Goal: Task Accomplishment & Management: Use online tool/utility

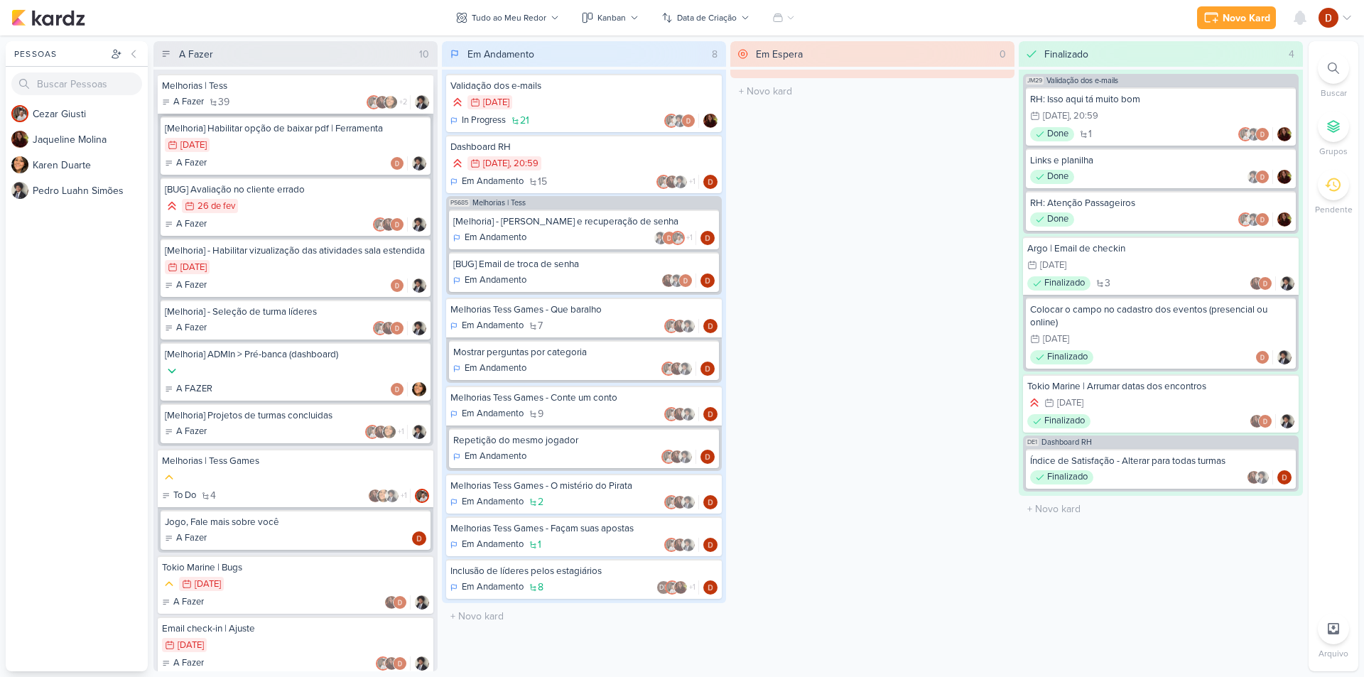
click at [323, 102] on div "A Fazer 39 +2" at bounding box center [295, 102] width 267 height 14
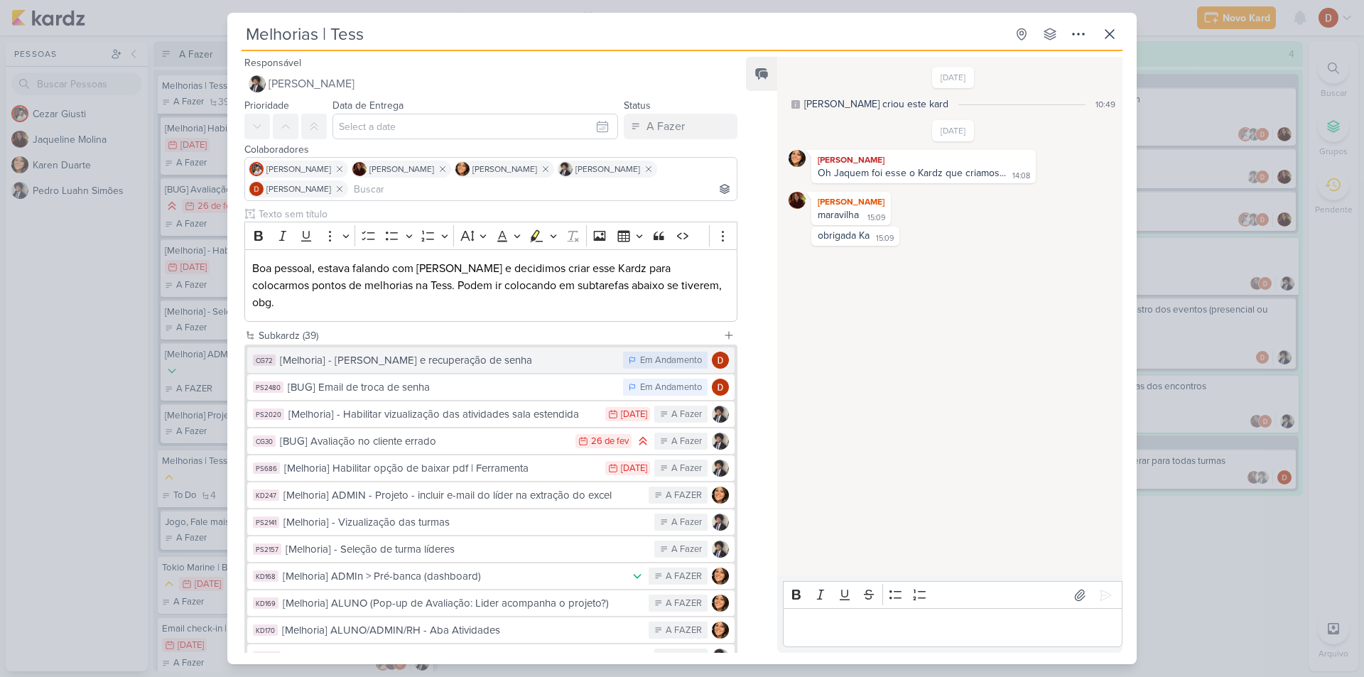
click at [436, 347] on button "CG72 [Melhoria] - [PERSON_NAME] e recuperação de senha Em Andamento" at bounding box center [490, 360] width 487 height 26
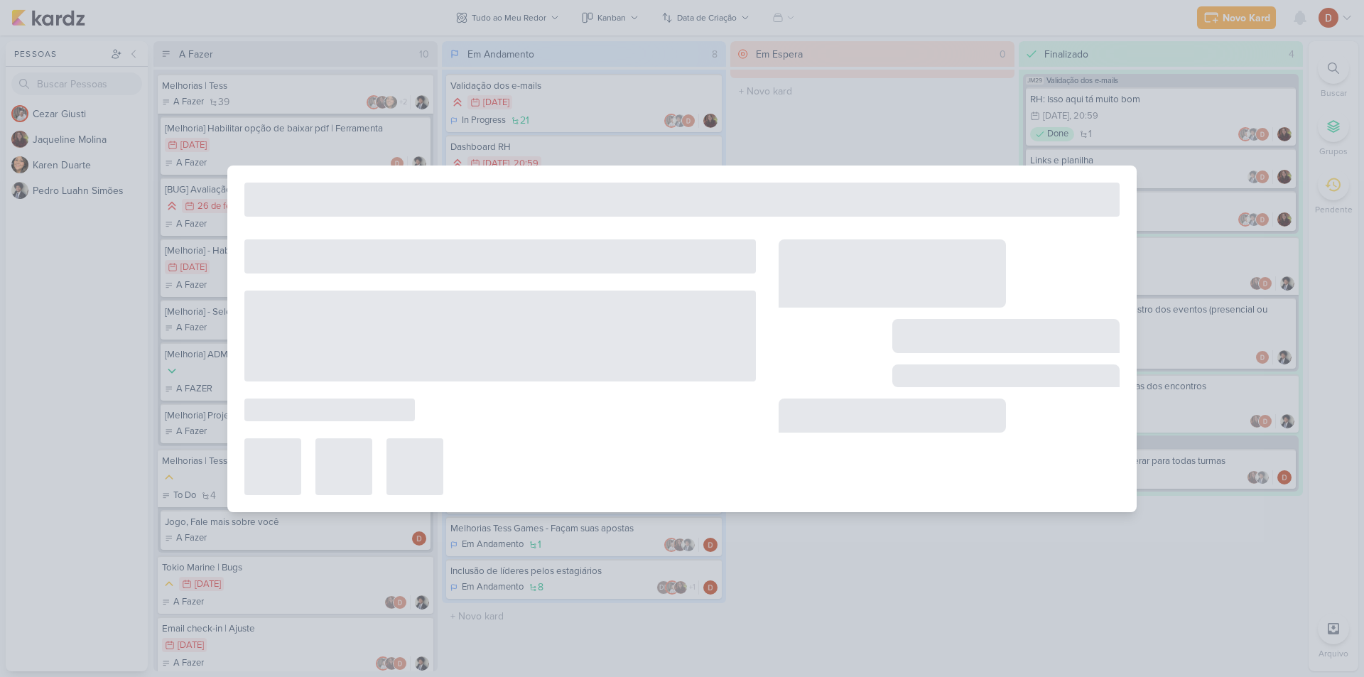
type input "[Melhoria] - [PERSON_NAME] e recuperação de senha"
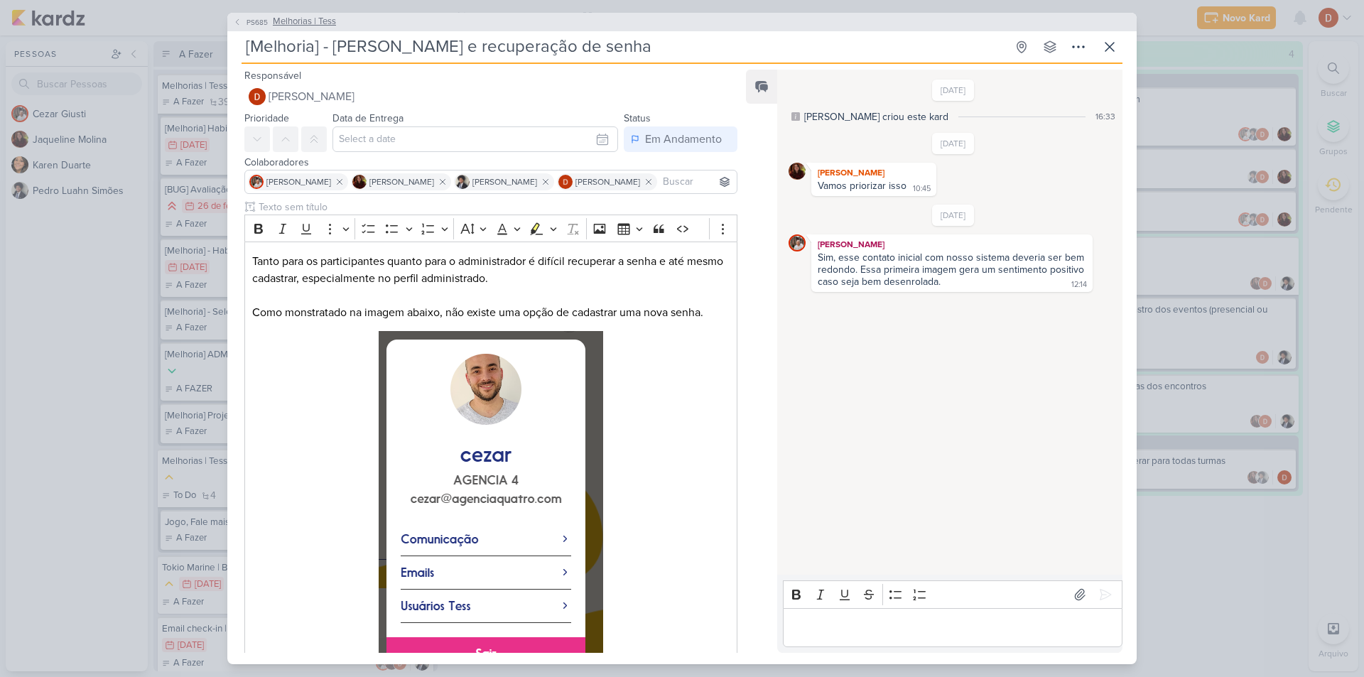
click at [246, 26] on span "PS685" at bounding box center [257, 22] width 26 height 11
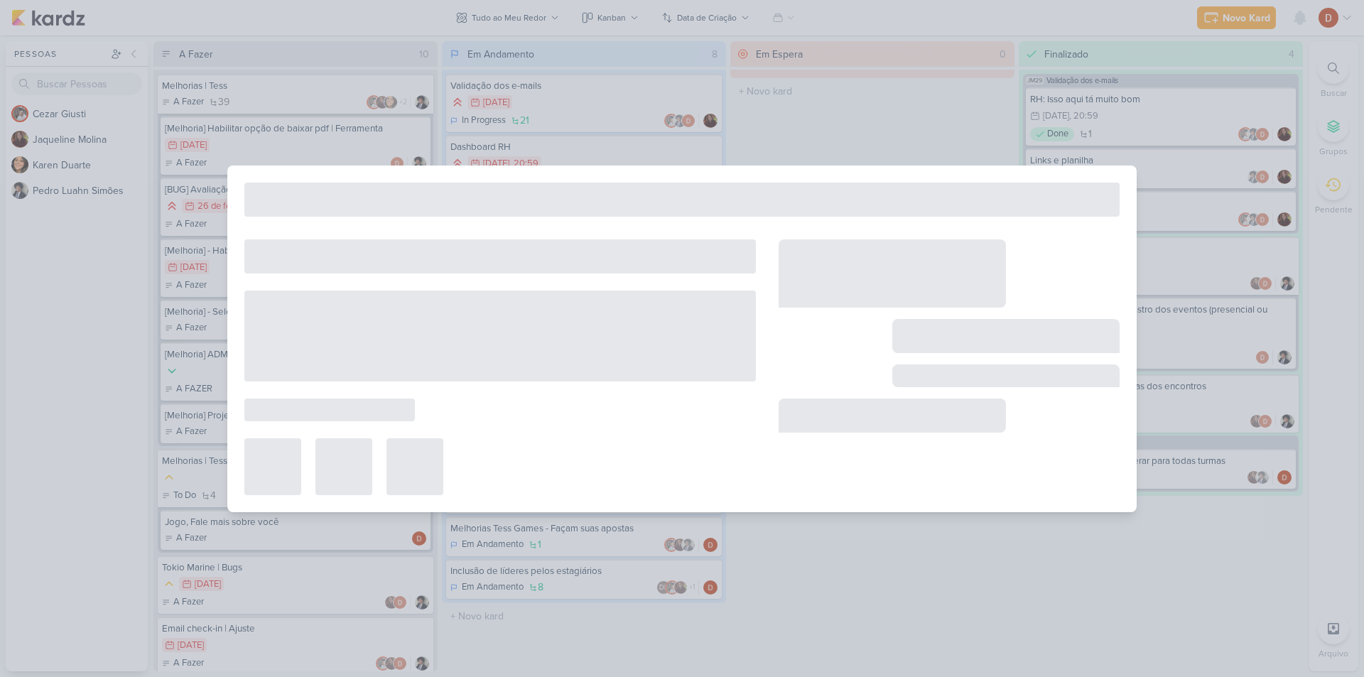
type input "Melhorias | Tess"
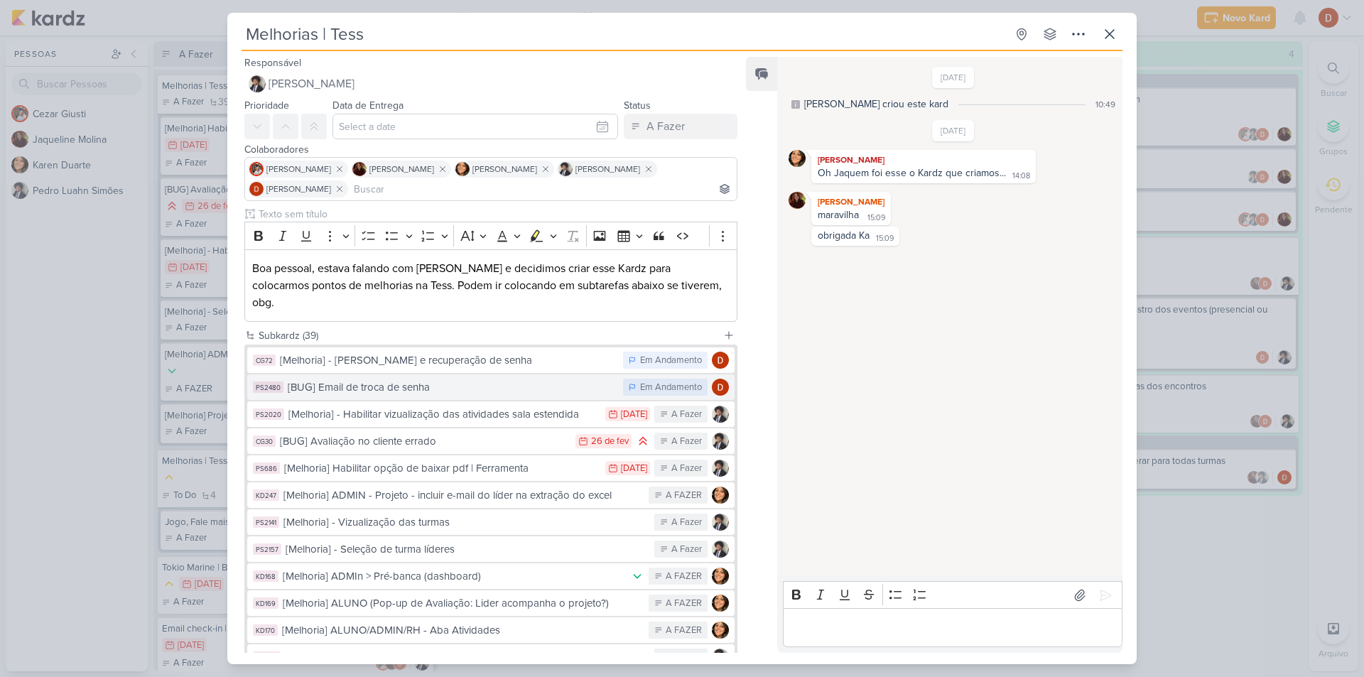
click at [398, 374] on button "PS2480 [BUG] Email de troca de senha Em Andamento" at bounding box center [490, 387] width 487 height 26
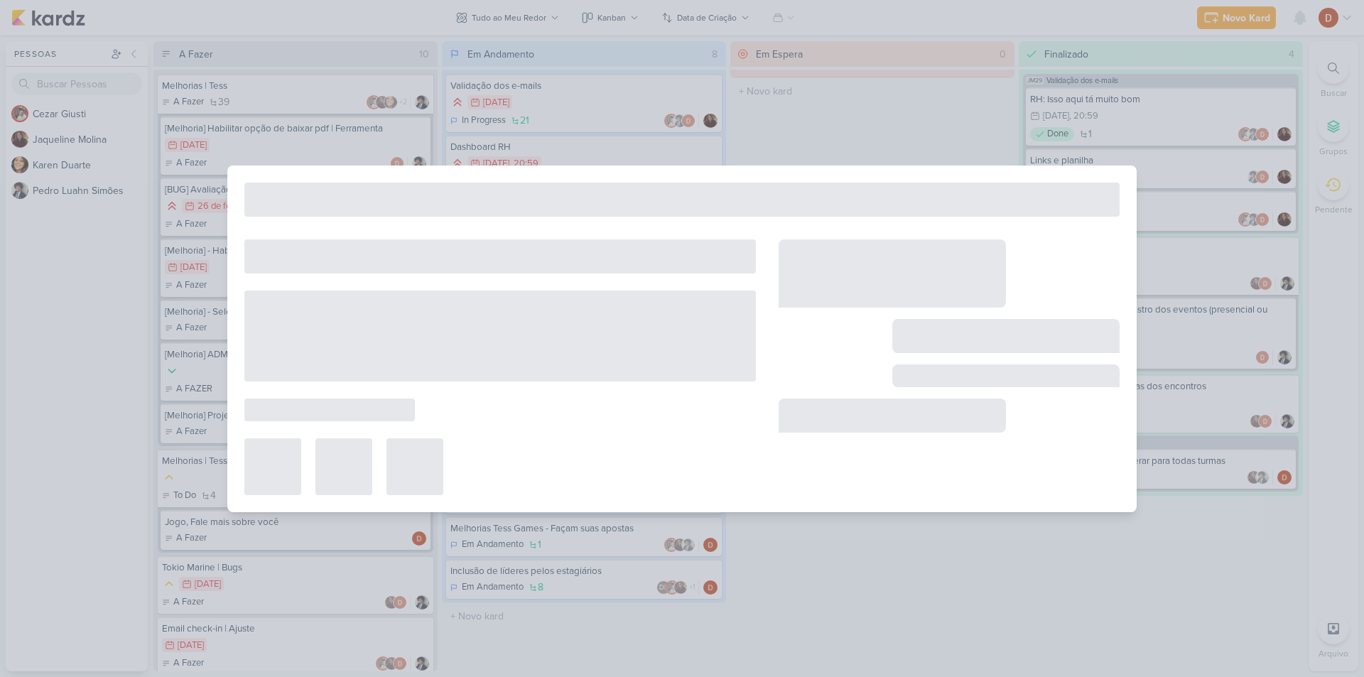
type input "[BUG] Email de troca de senha"
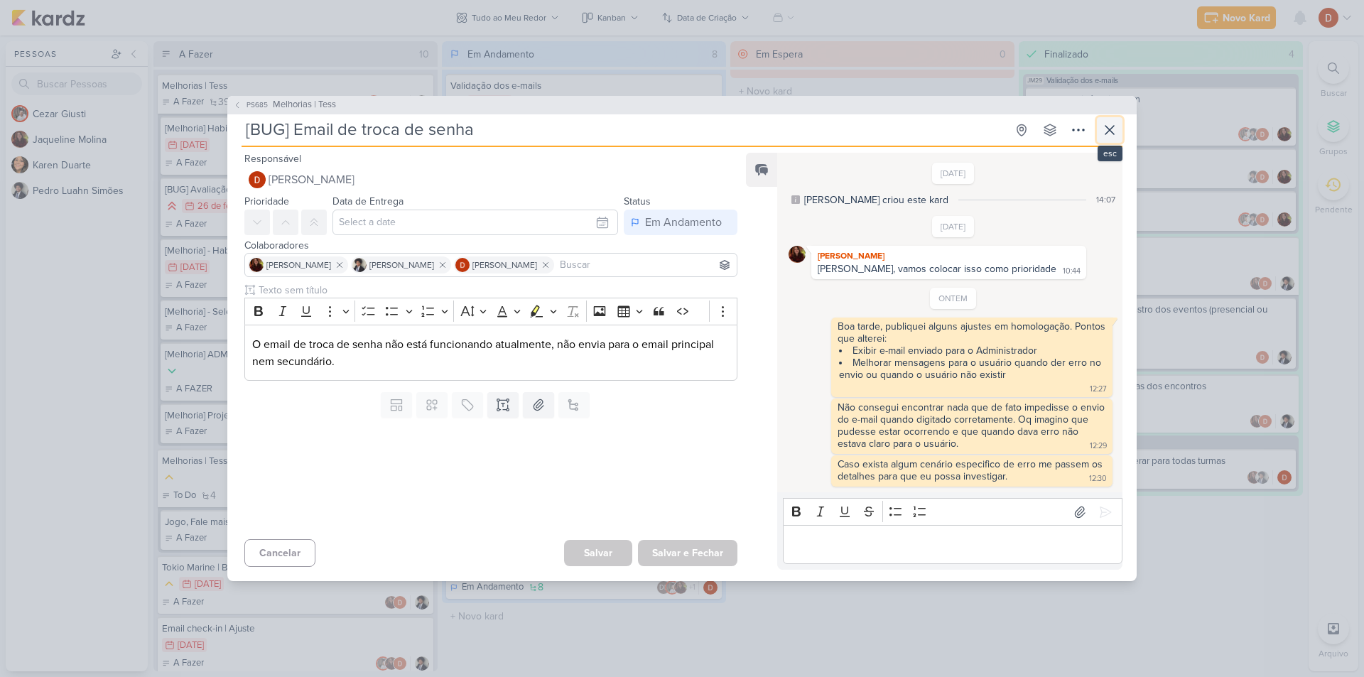
click at [1120, 137] on button at bounding box center [1110, 130] width 26 height 26
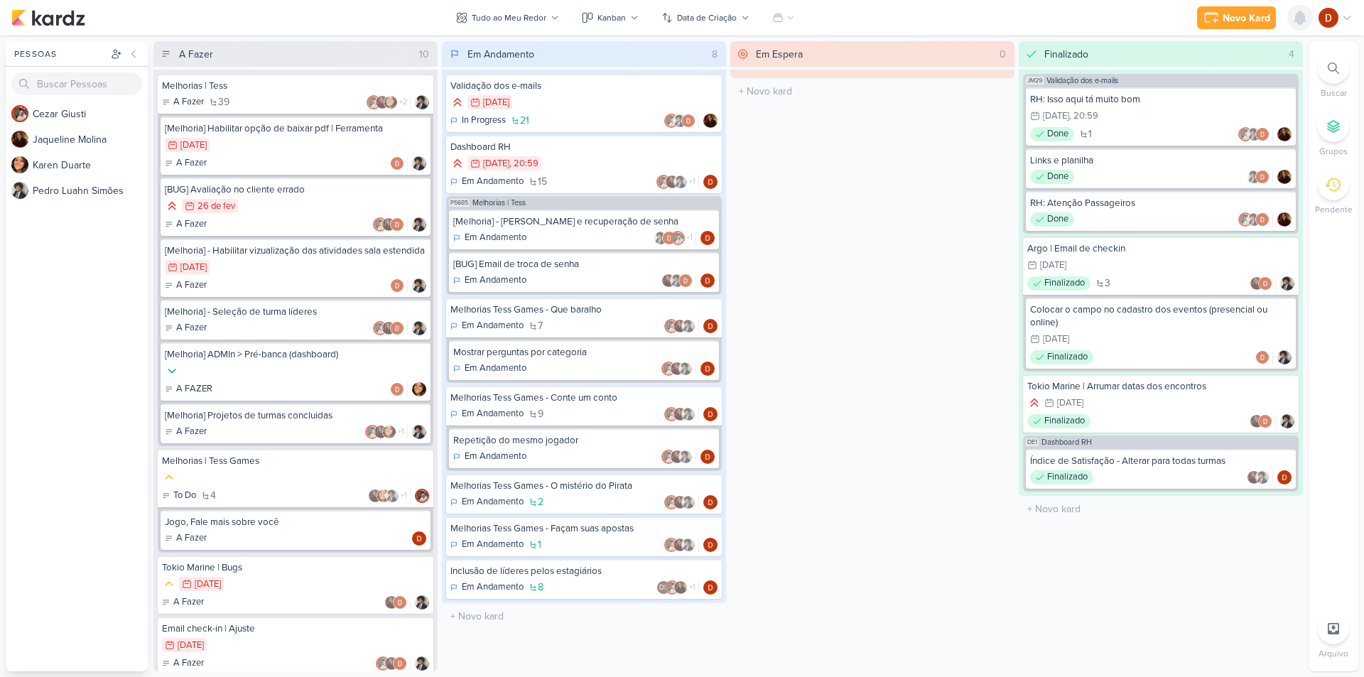
click at [1300, 21] on icon at bounding box center [1300, 17] width 11 height 13
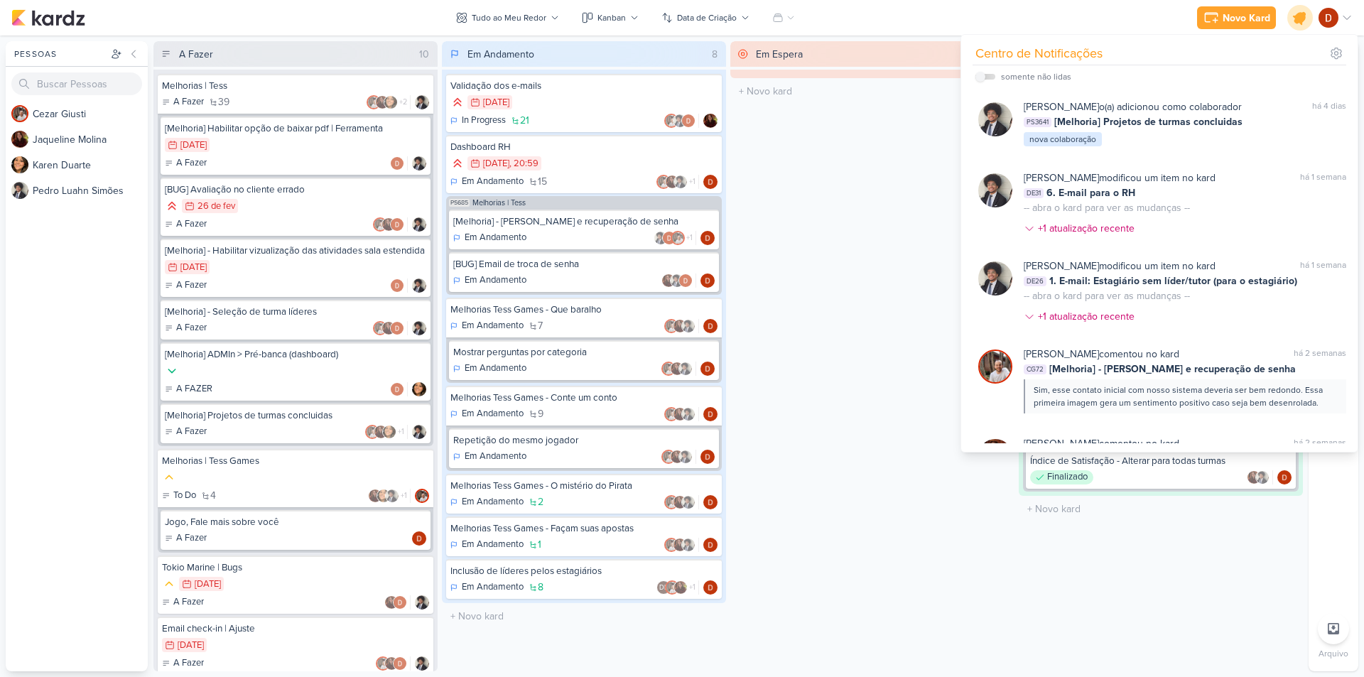
click at [1295, 25] on icon at bounding box center [1300, 18] width 24 height 24
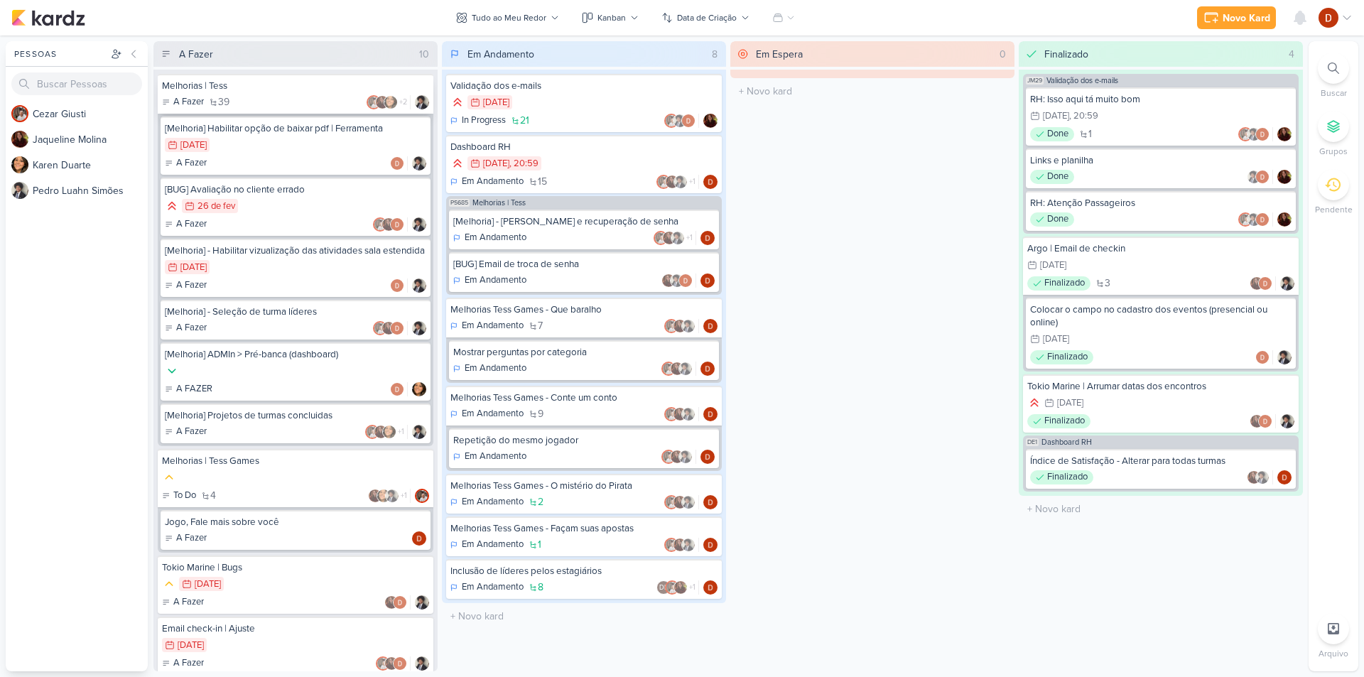
click at [278, 102] on div "A Fazer 39 +2" at bounding box center [295, 102] width 267 height 14
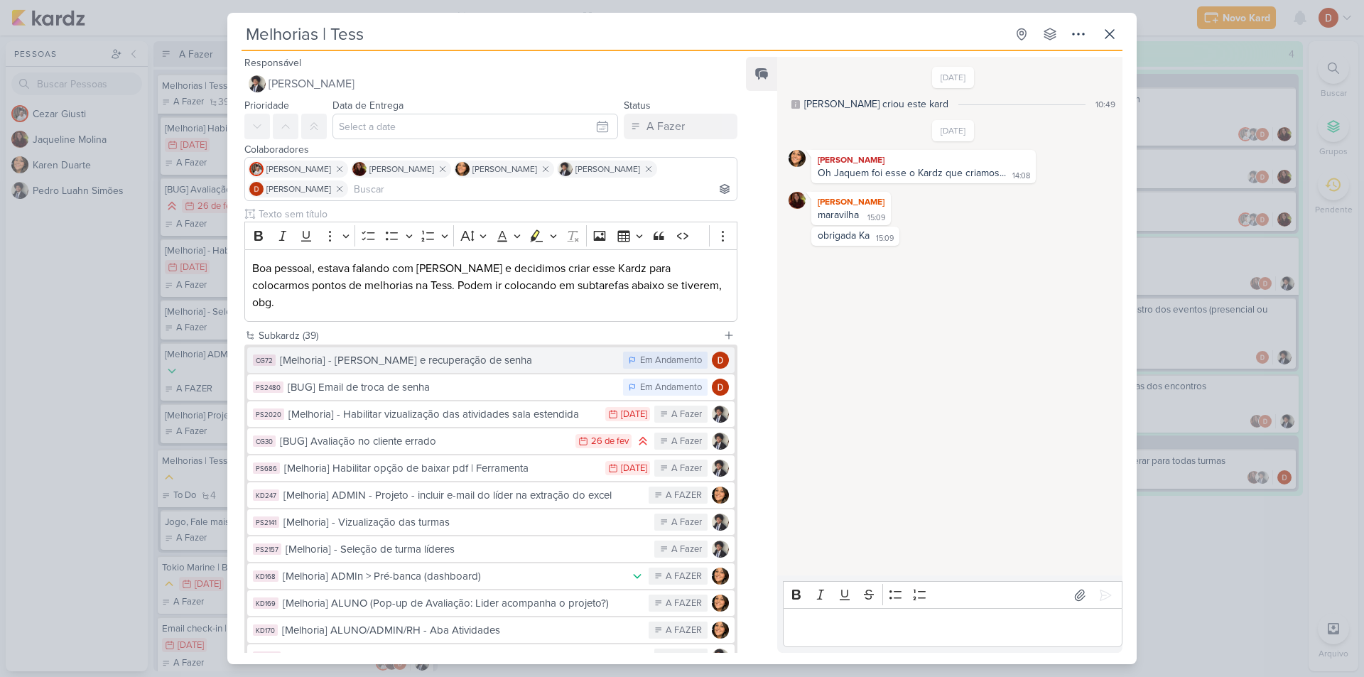
click at [511, 352] on div "[Melhoria] - [PERSON_NAME] e recuperação de senha" at bounding box center [448, 360] width 336 height 16
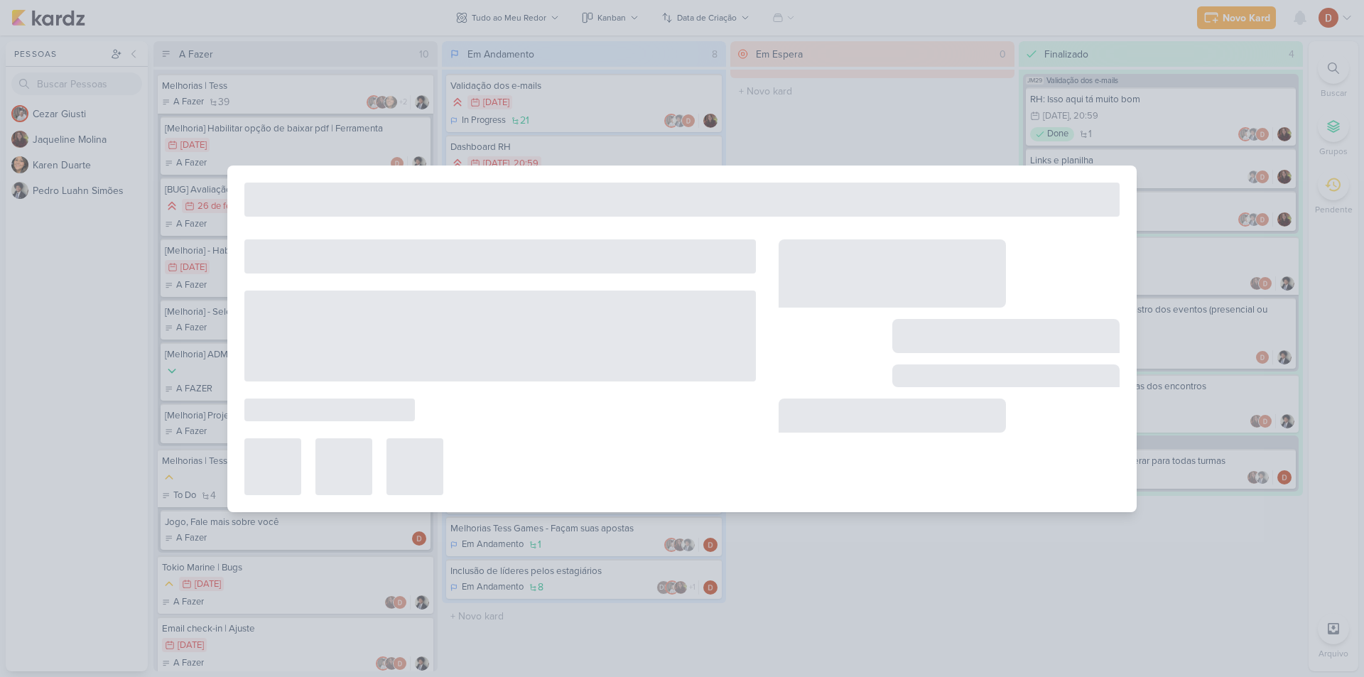
type input "[Melhoria] - [PERSON_NAME] e recuperação de senha"
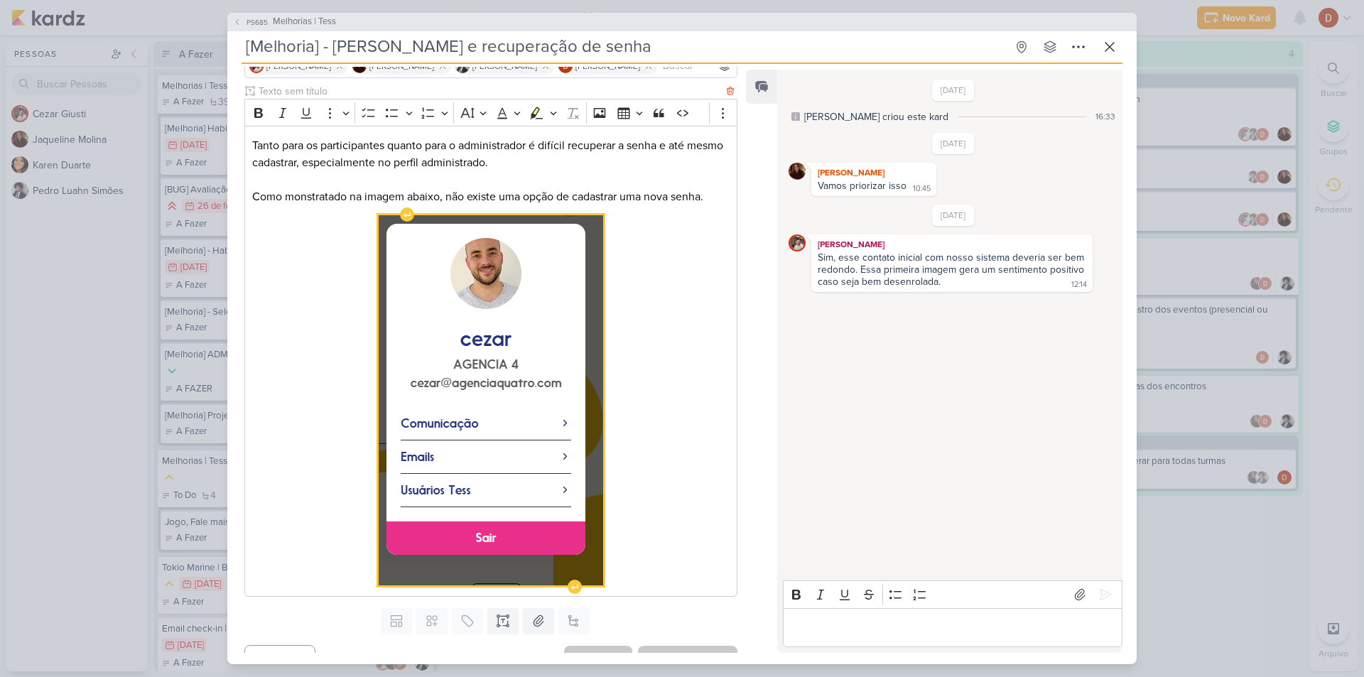
scroll to position [139, 0]
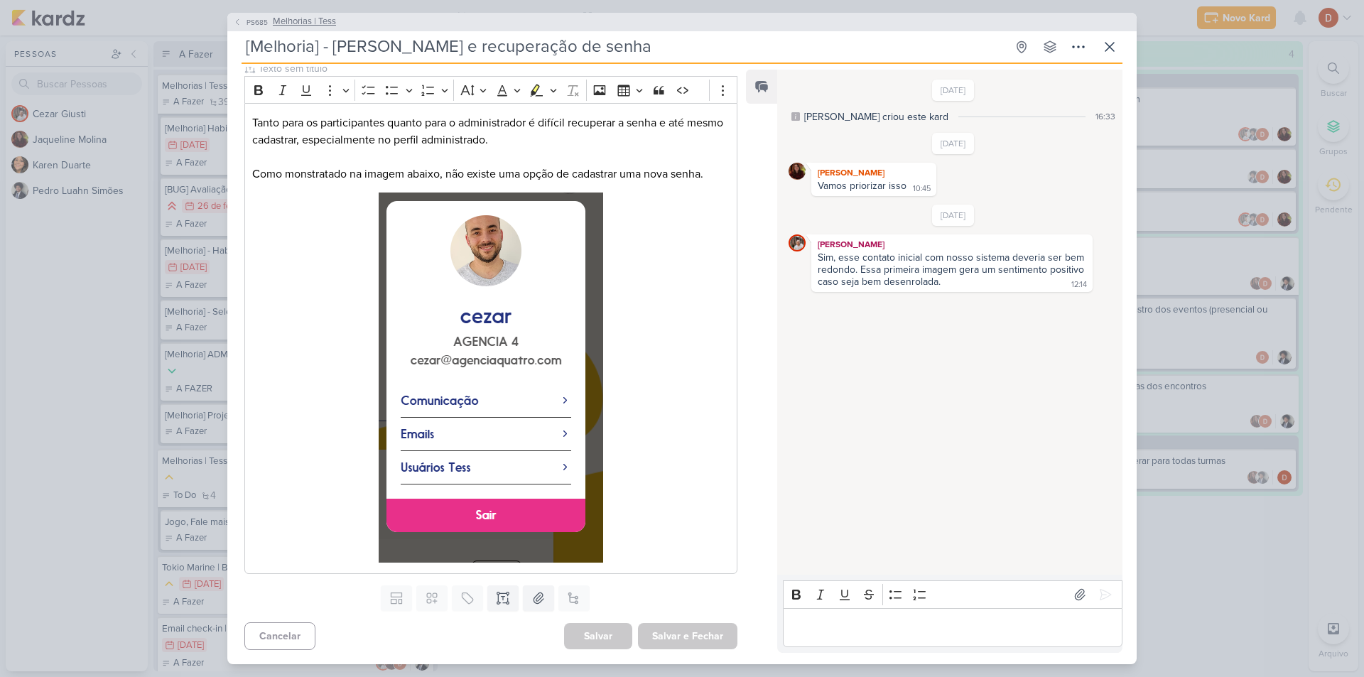
click at [283, 19] on span "Melhorias | Tess" at bounding box center [304, 22] width 63 height 14
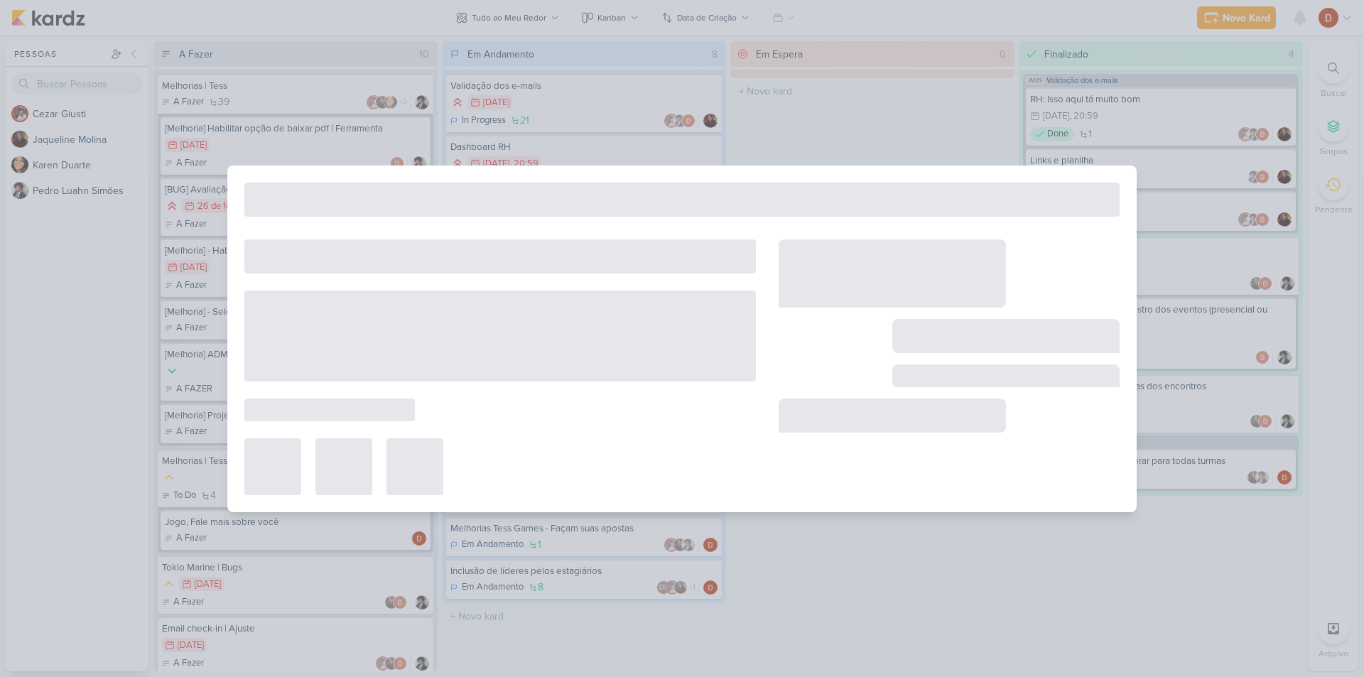
type input "Melhorias | Tess"
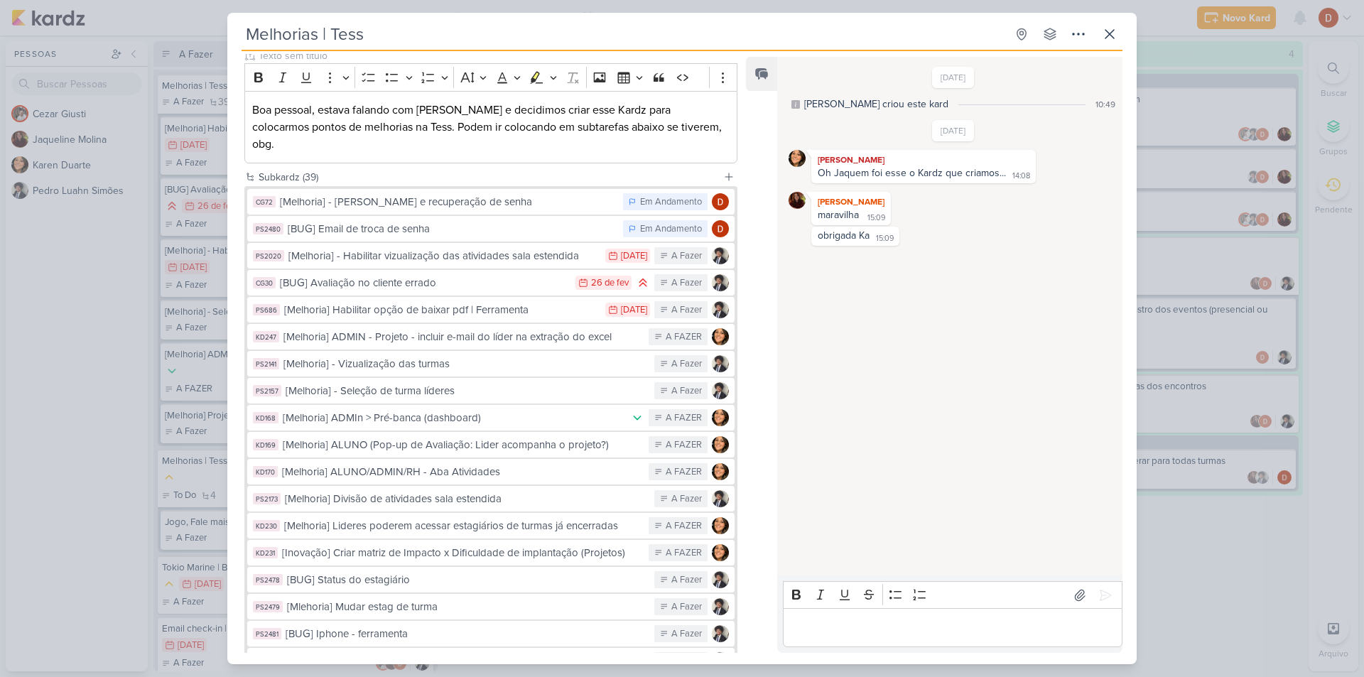
scroll to position [0, 0]
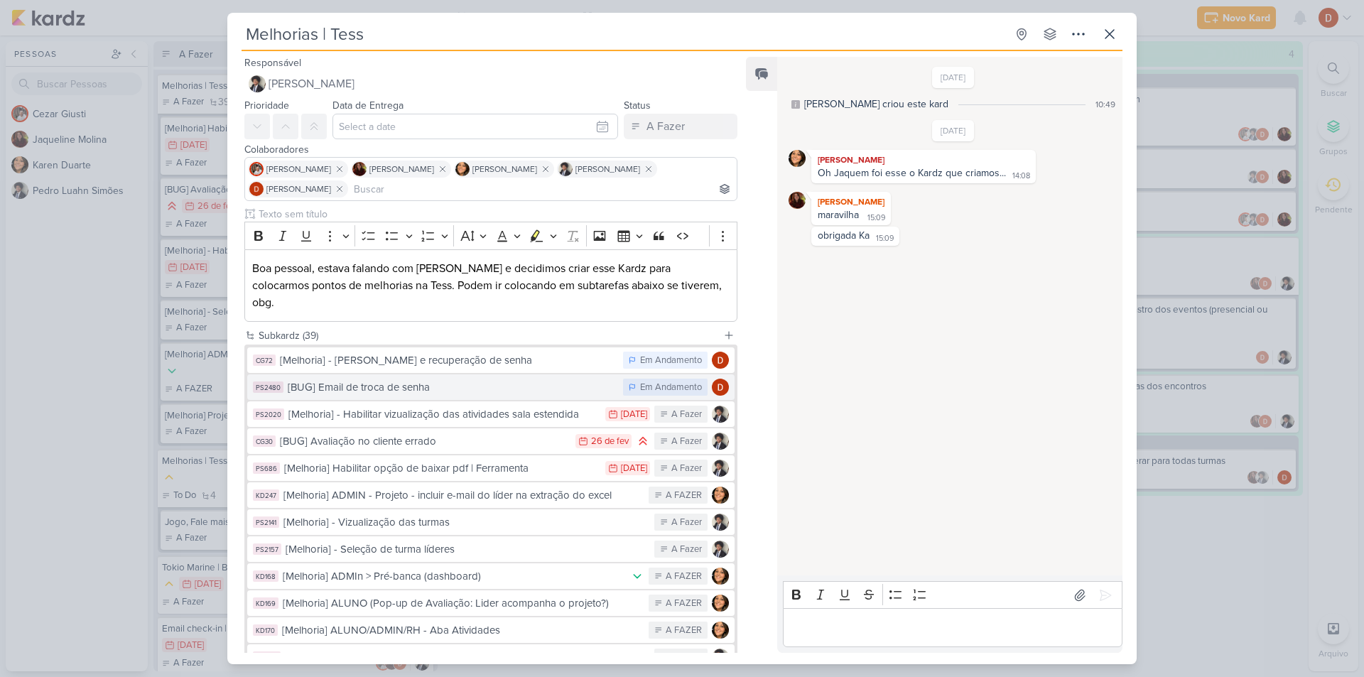
click at [379, 379] on div "[BUG] Email de troca de senha" at bounding box center [452, 387] width 328 height 16
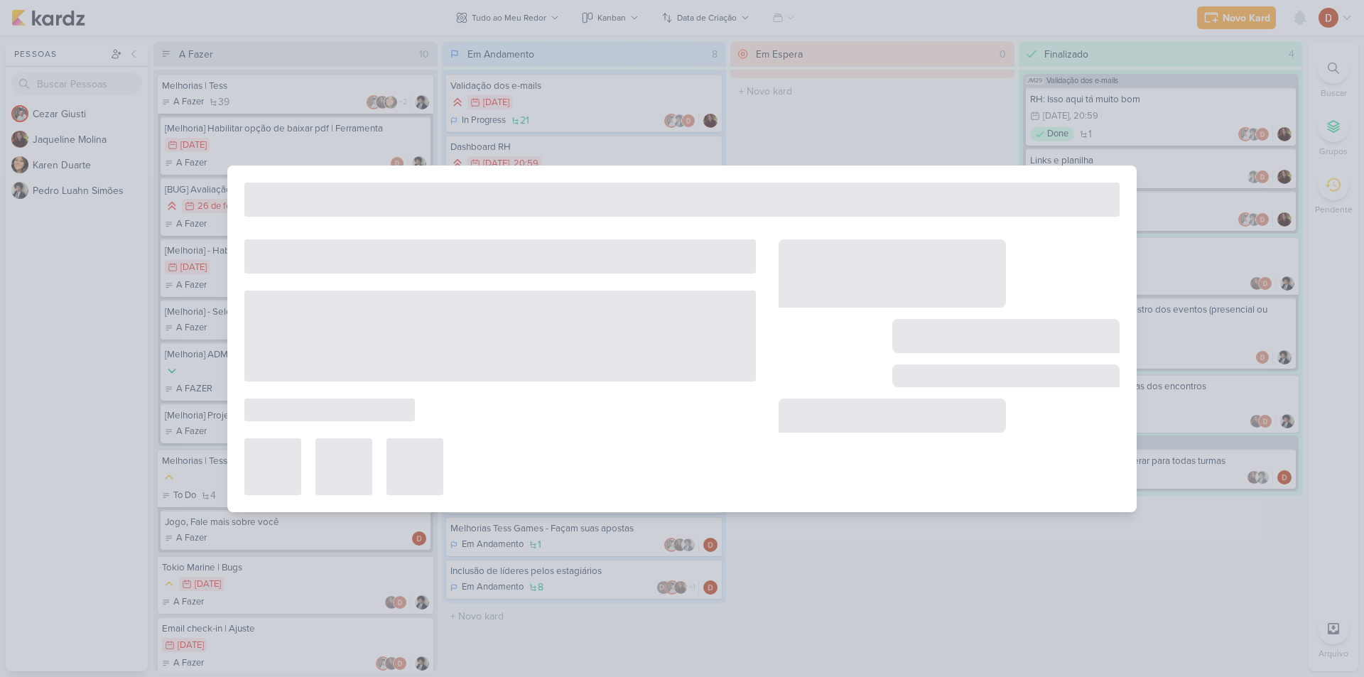
type input "[BUG] Email de troca de senha"
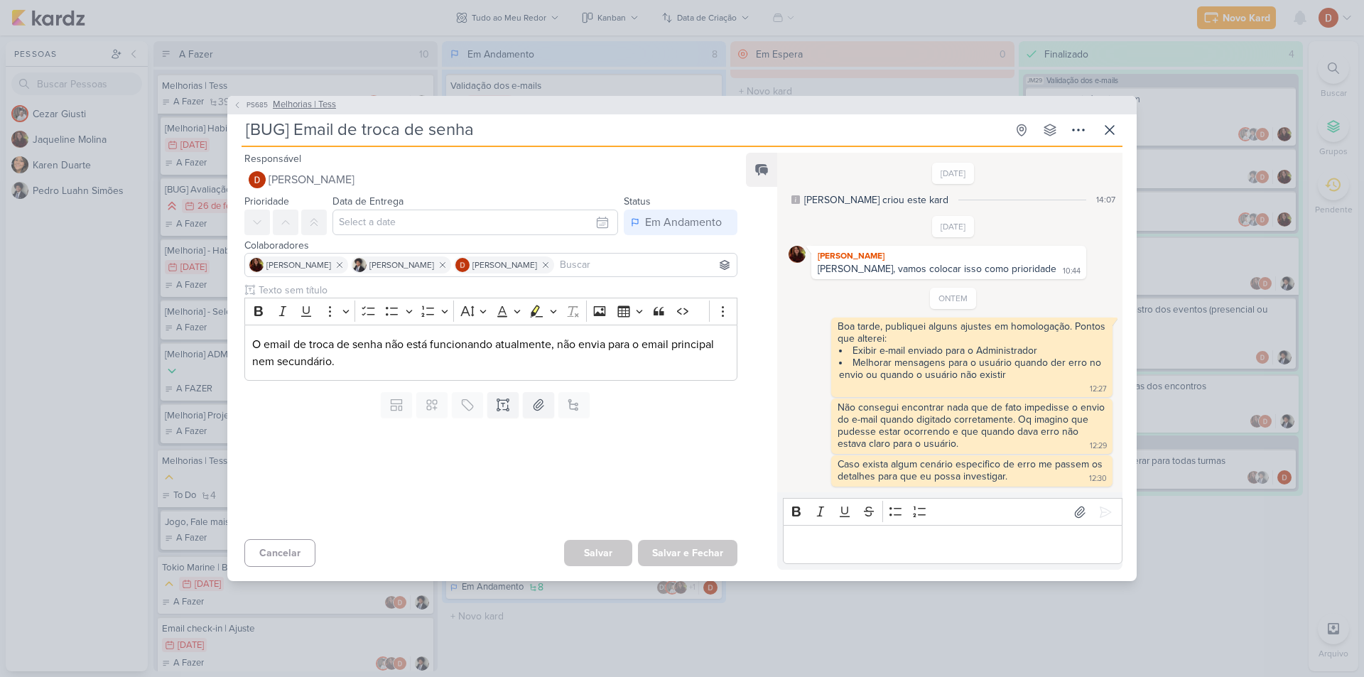
click at [247, 102] on span "PS685" at bounding box center [257, 104] width 26 height 11
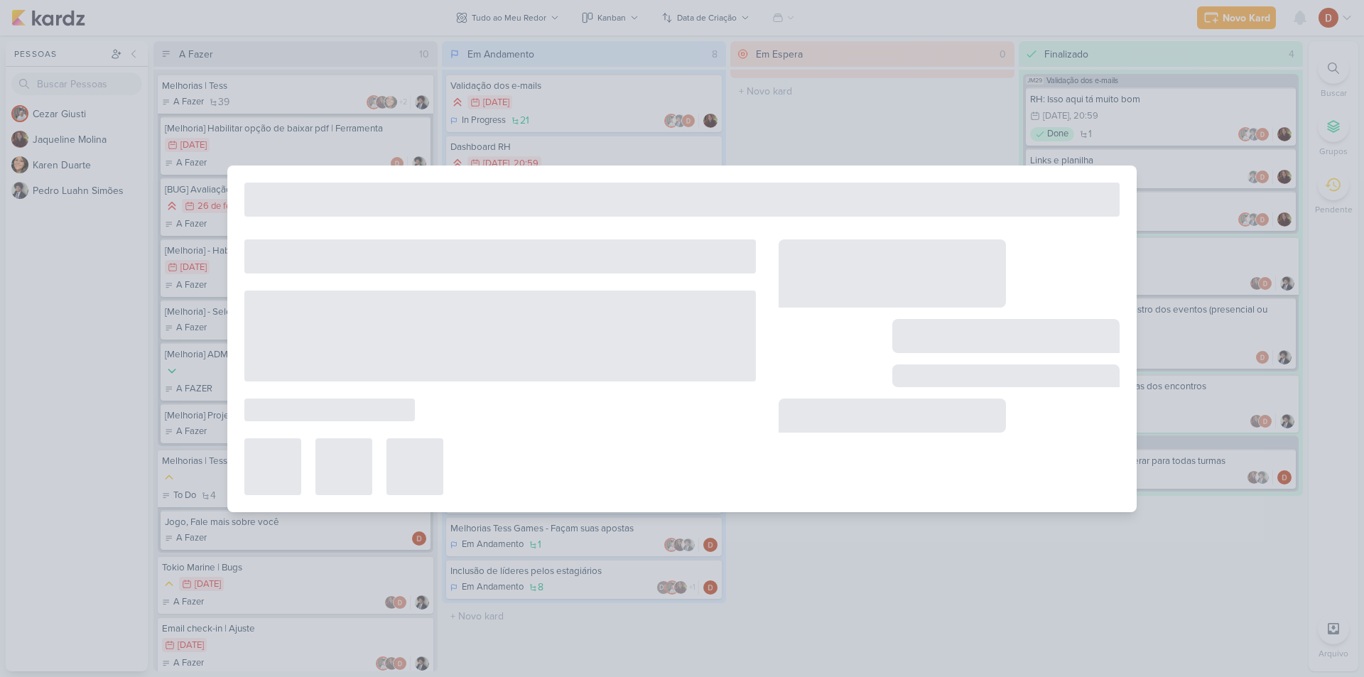
type input "Melhorias | Tess"
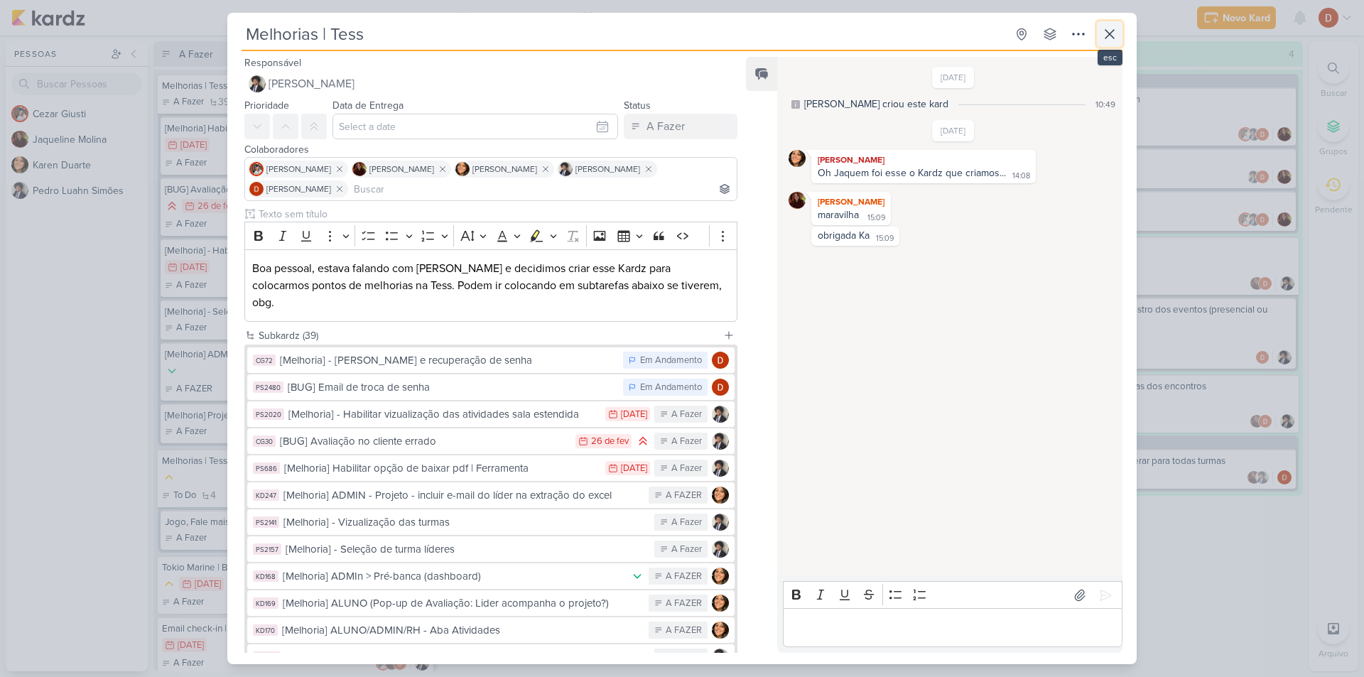
click at [1106, 39] on icon at bounding box center [1109, 34] width 17 height 17
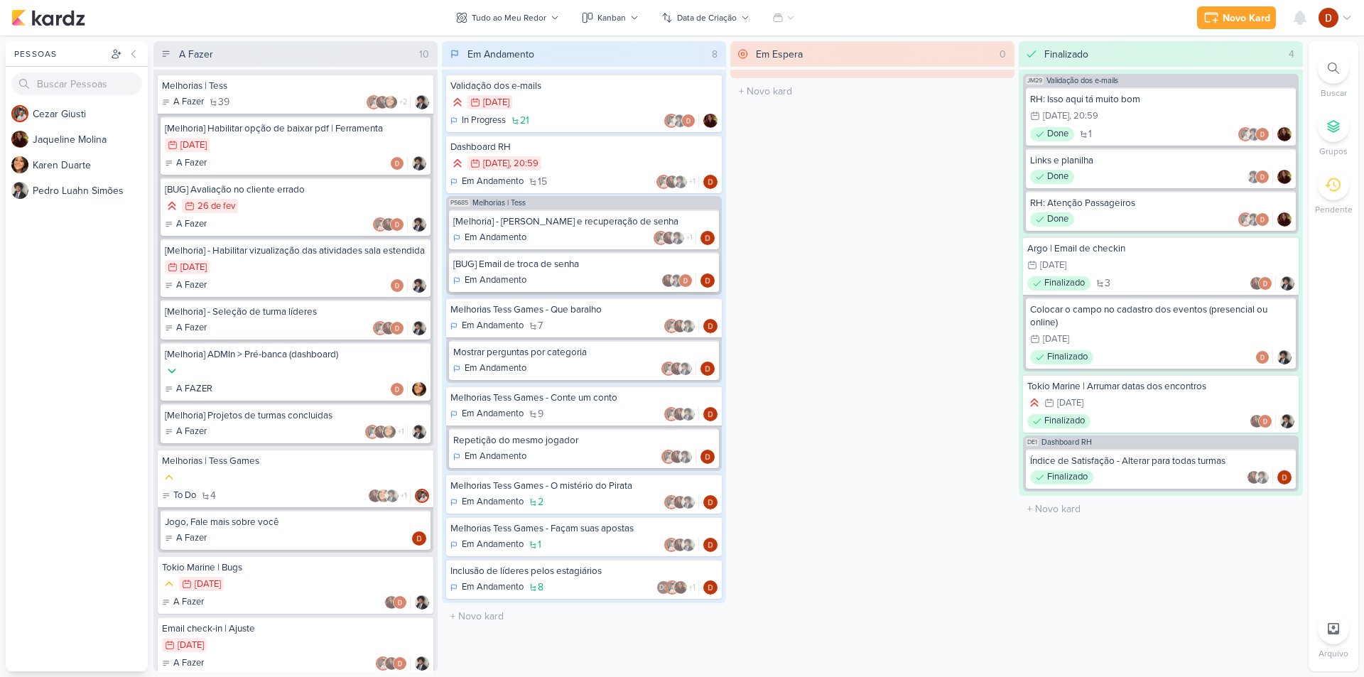
click at [568, 269] on div "[BUG] Email de troca de senha" at bounding box center [583, 264] width 261 height 13
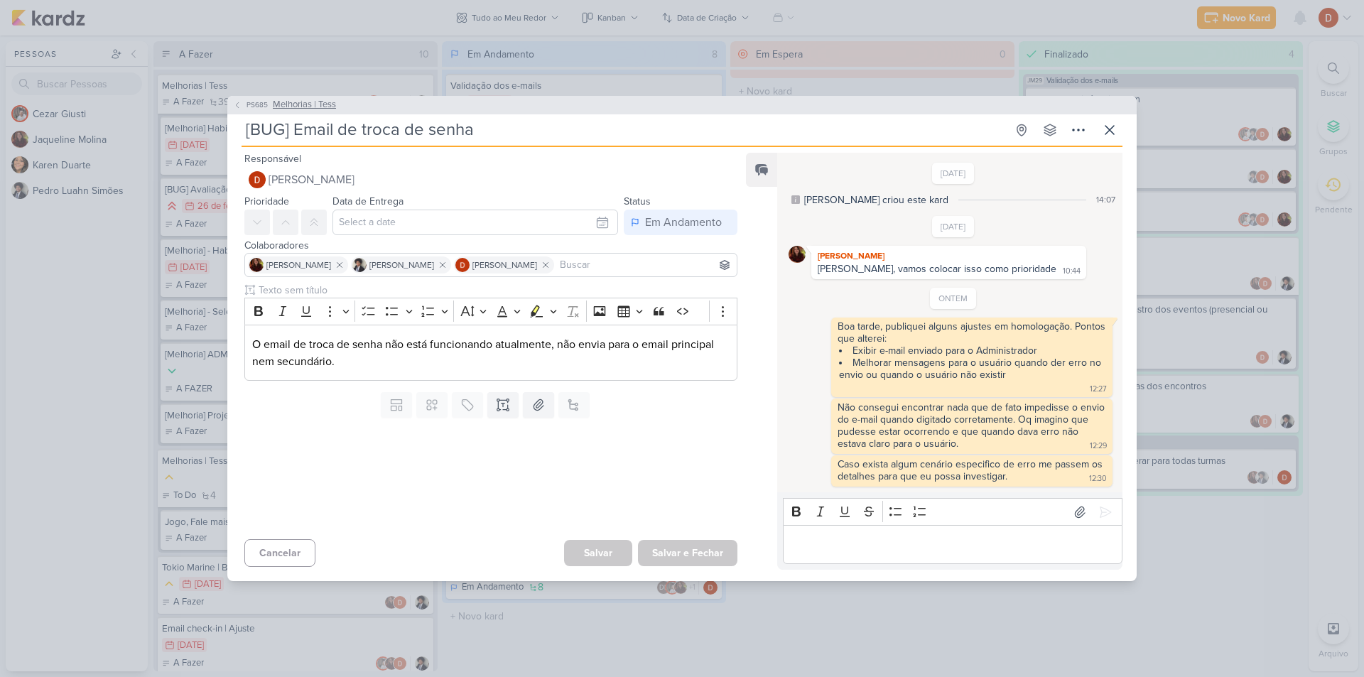
click at [261, 99] on button "PS685 Melhorias | Tess" at bounding box center [284, 105] width 103 height 14
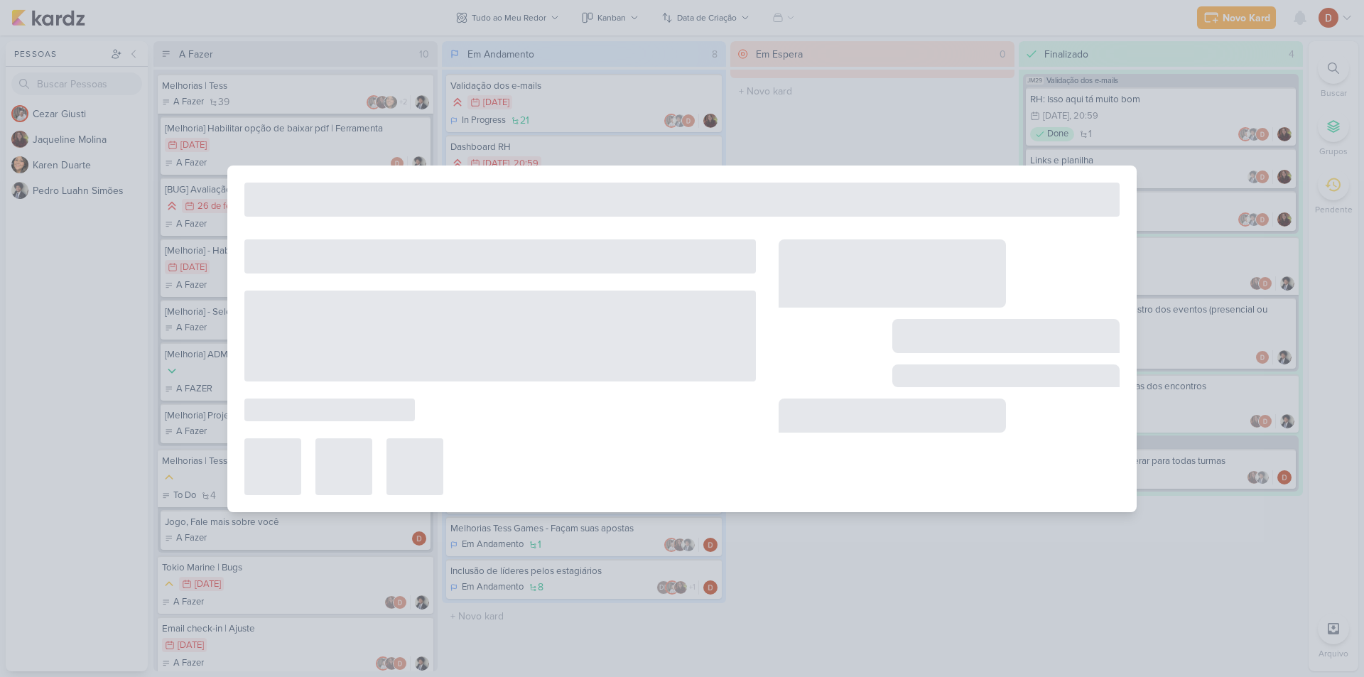
type input "Melhorias | Tess"
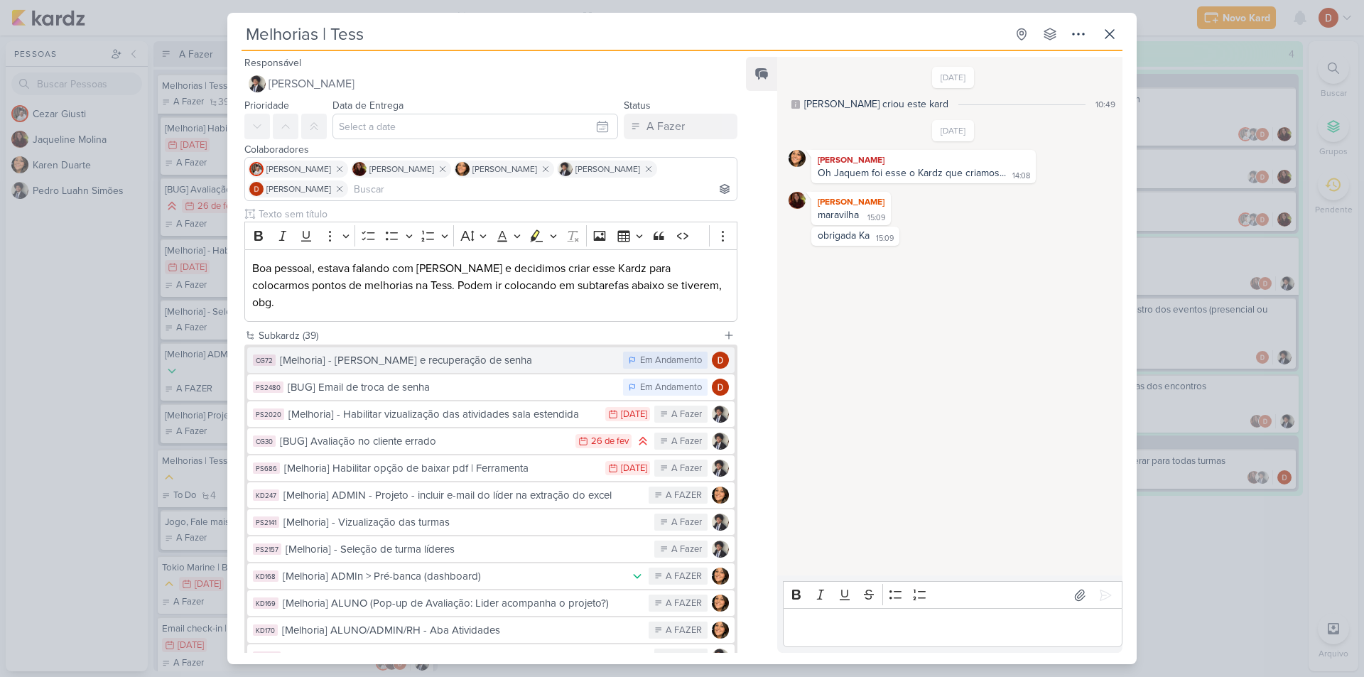
click at [425, 352] on div "[Melhoria] - [PERSON_NAME] e recuperação de senha" at bounding box center [448, 360] width 336 height 16
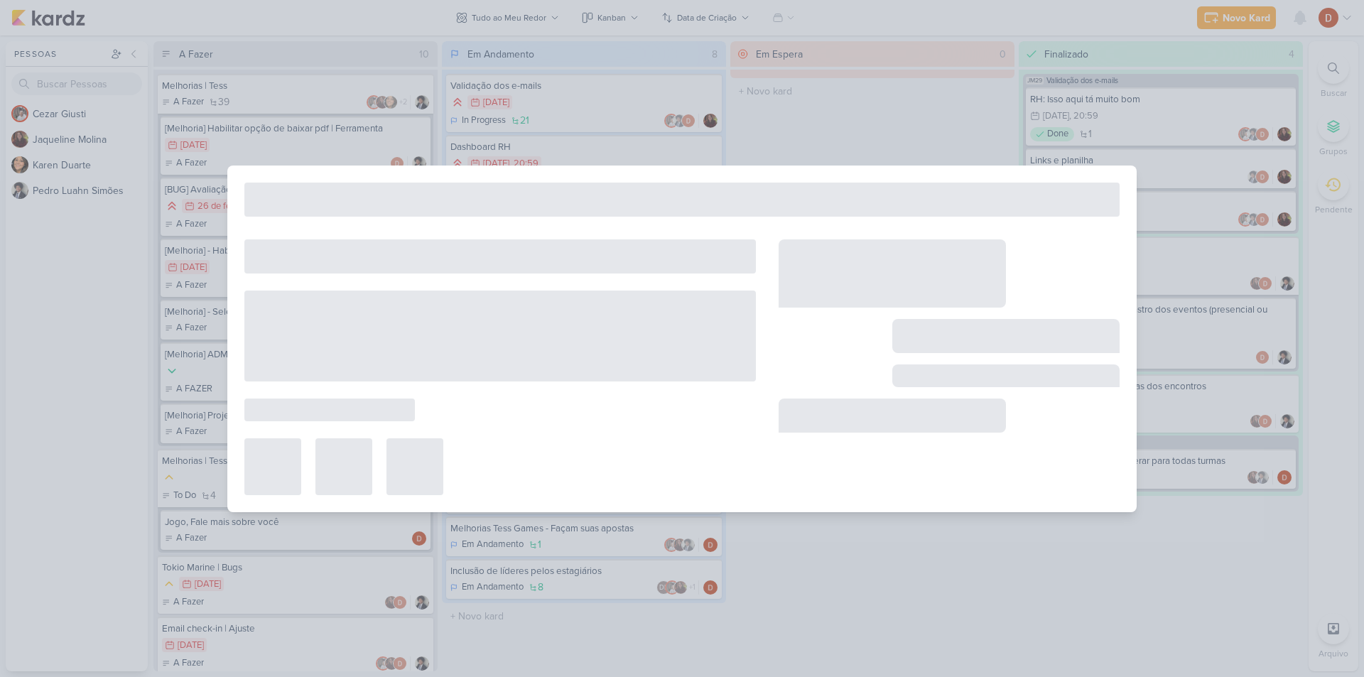
type input "[Melhoria] - [PERSON_NAME] e recuperação de senha"
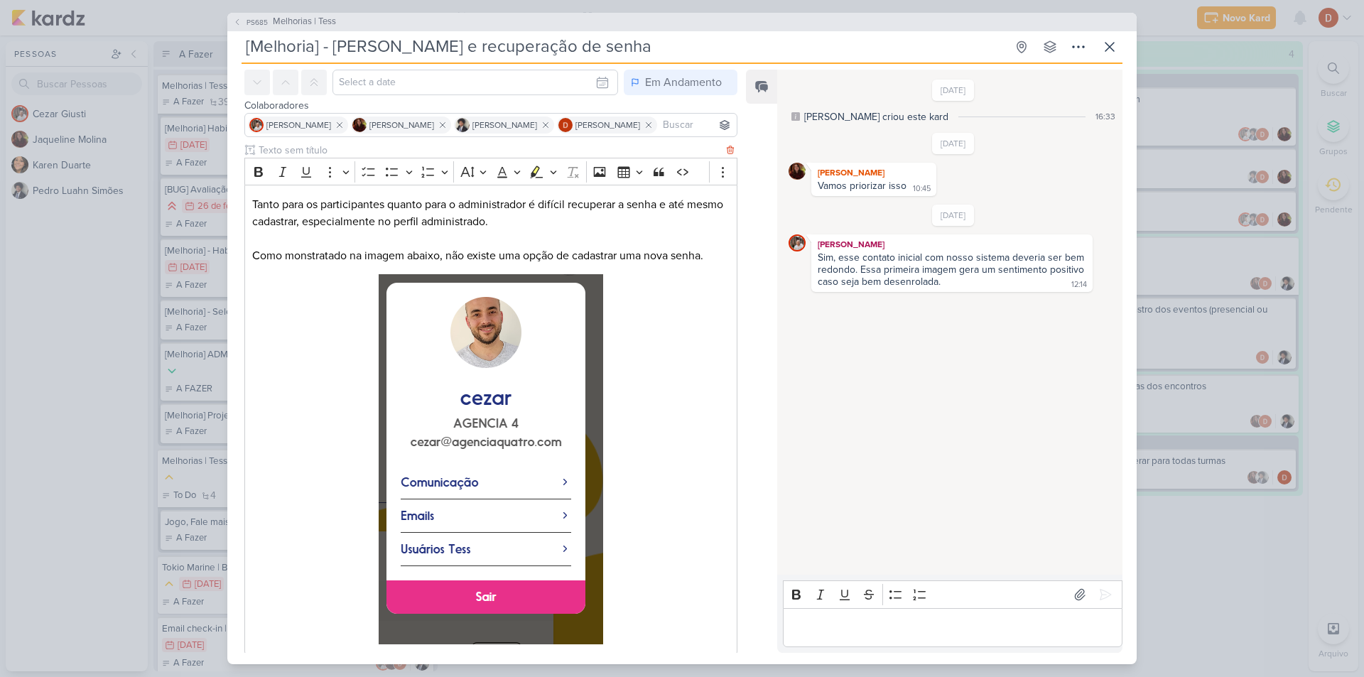
scroll to position [139, 0]
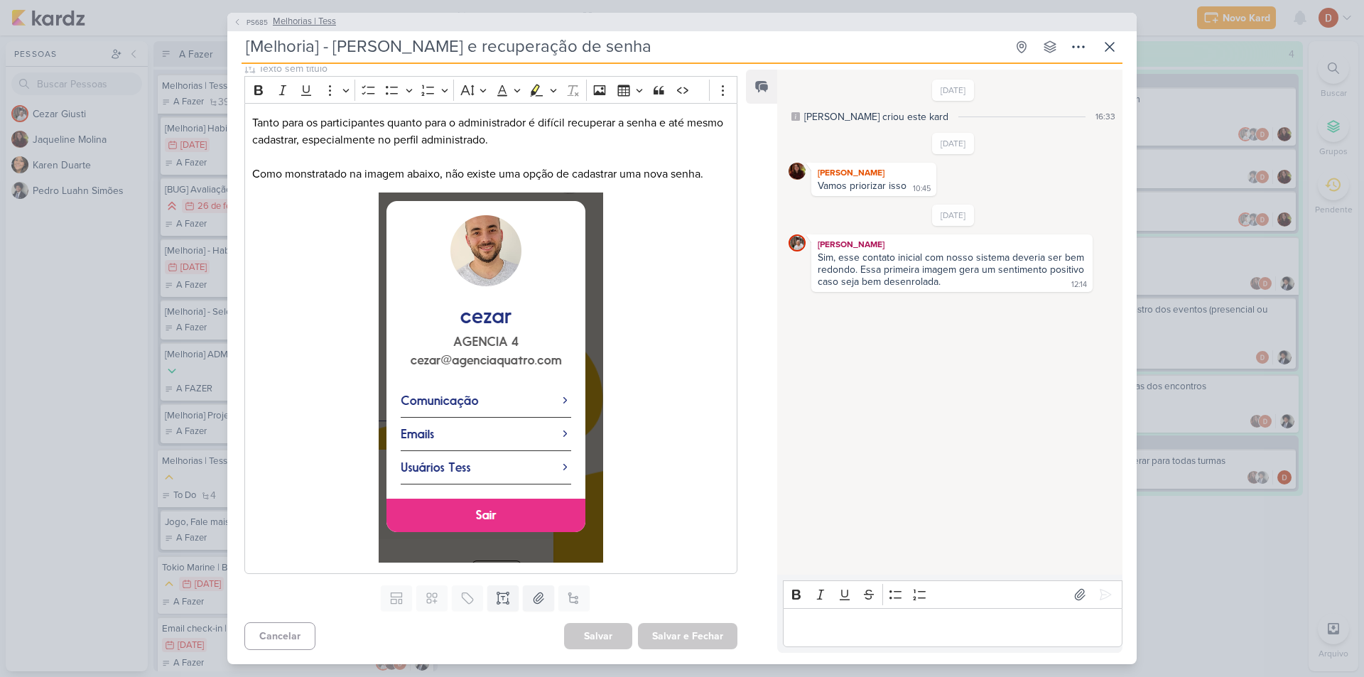
click at [250, 21] on span "PS685" at bounding box center [257, 22] width 26 height 11
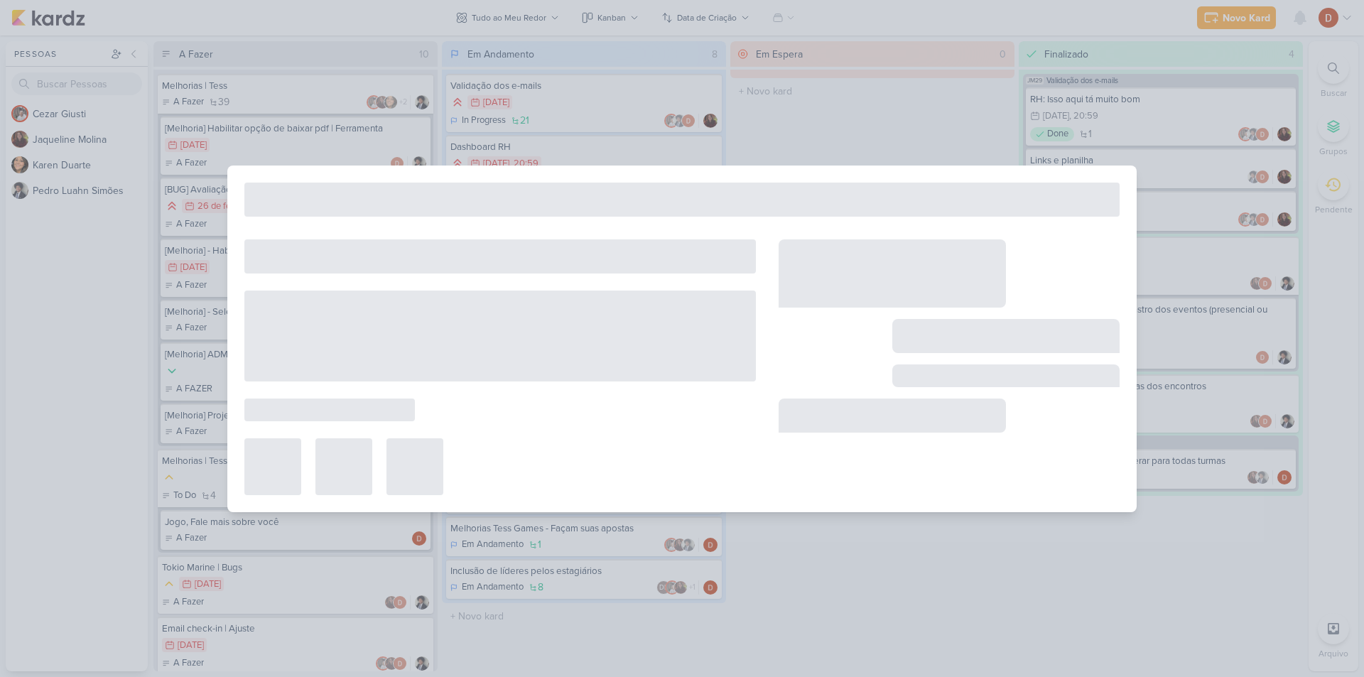
type input "Melhorias | Tess"
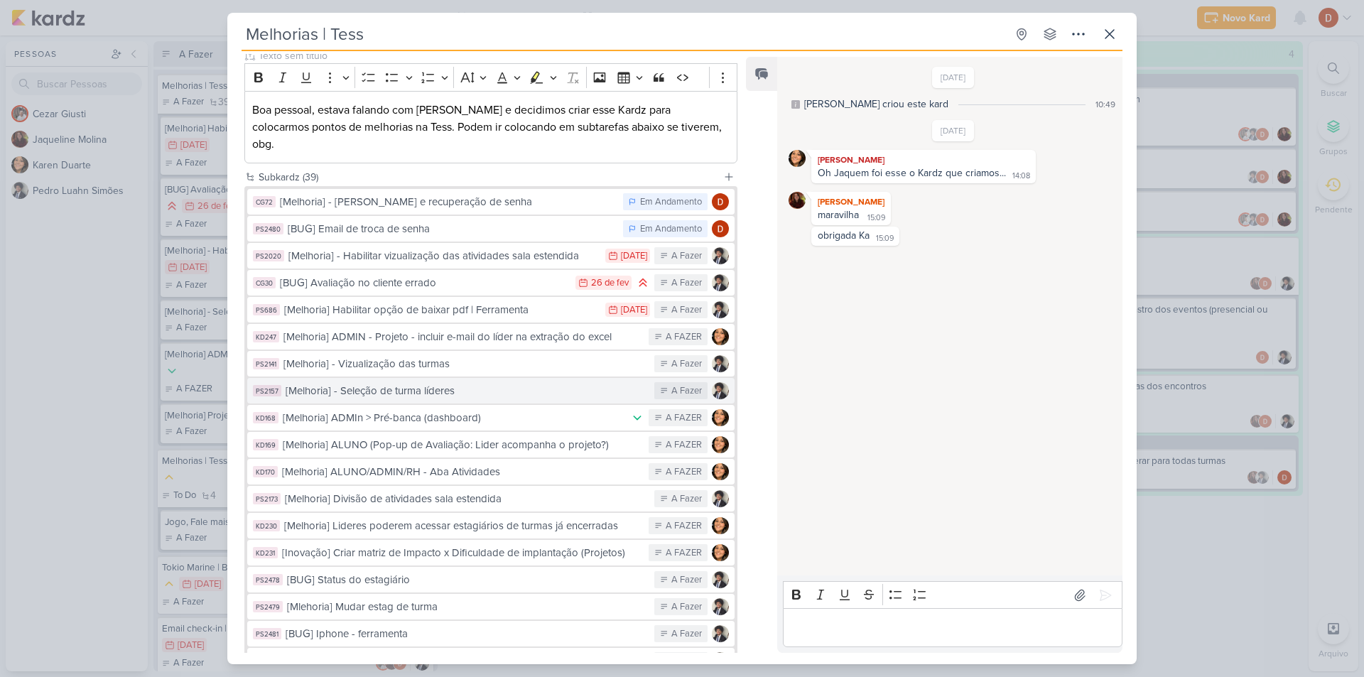
scroll to position [0, 0]
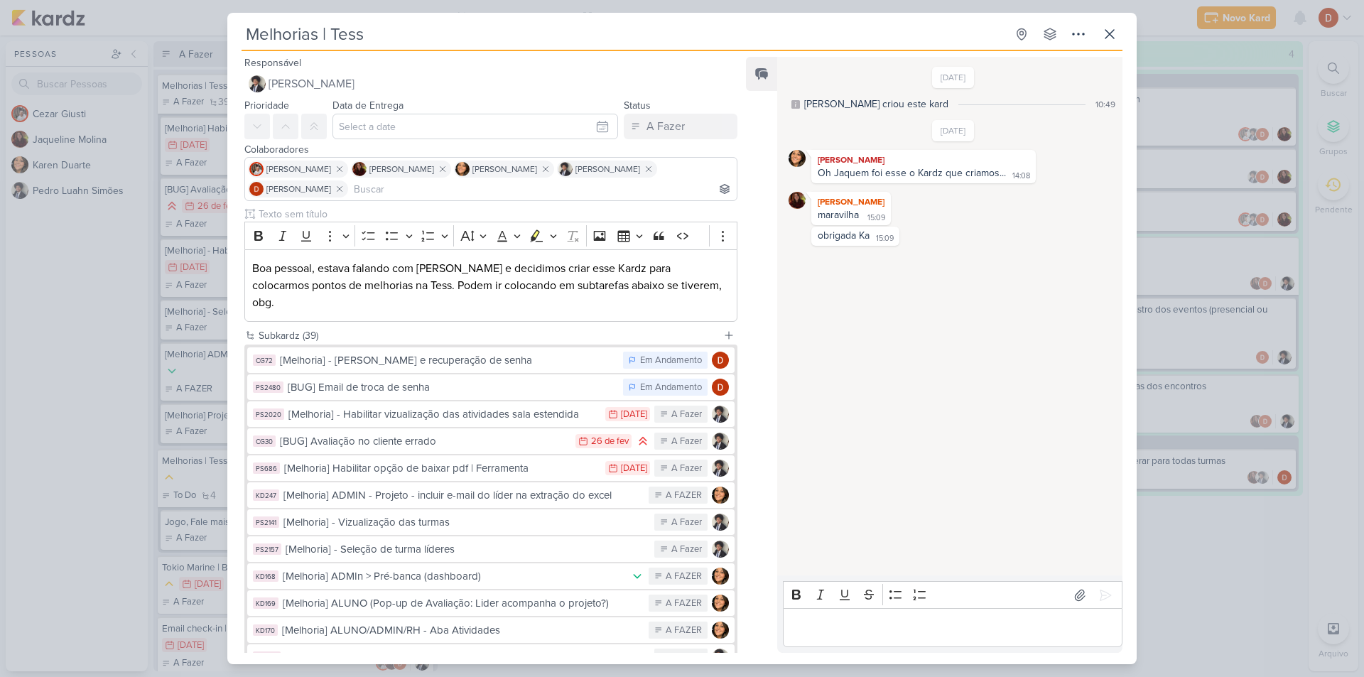
click at [947, 637] on div "Editor editing area: main" at bounding box center [953, 627] width 340 height 39
click at [504, 379] on div "[BUG] Email de troca de senha" at bounding box center [452, 387] width 328 height 16
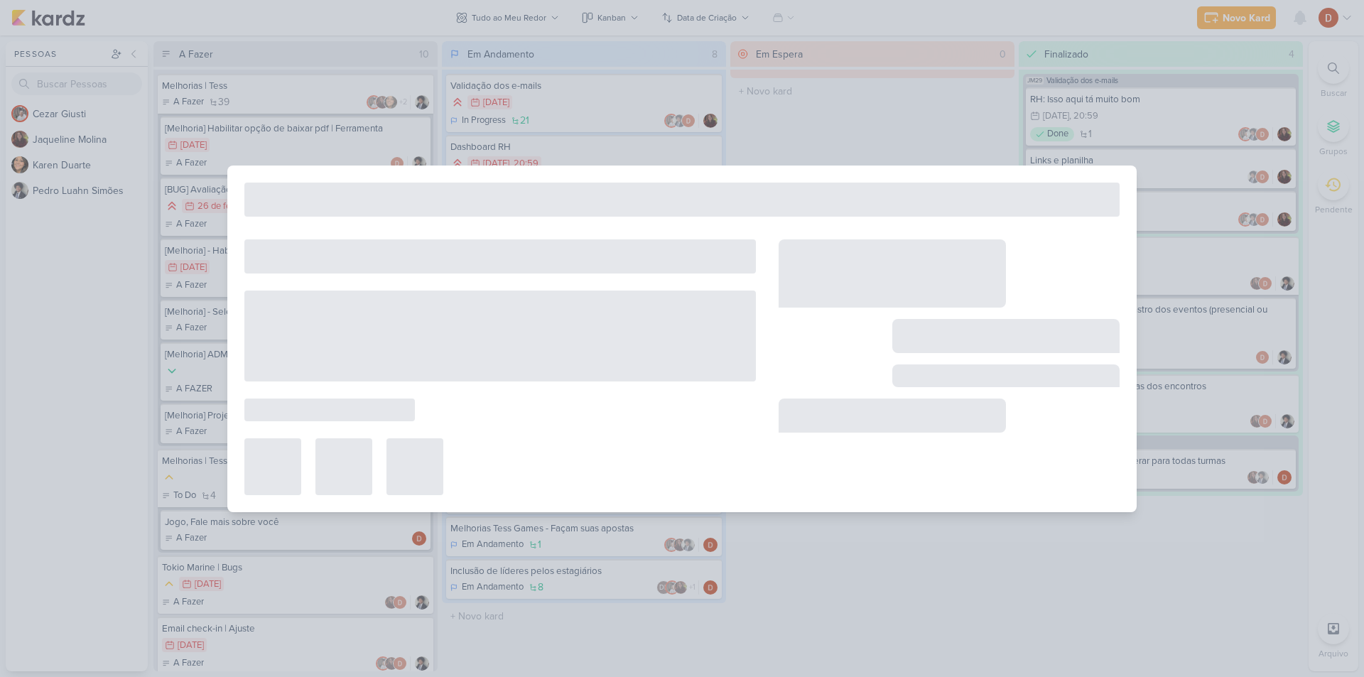
type input "[BUG] Email de troca de senha"
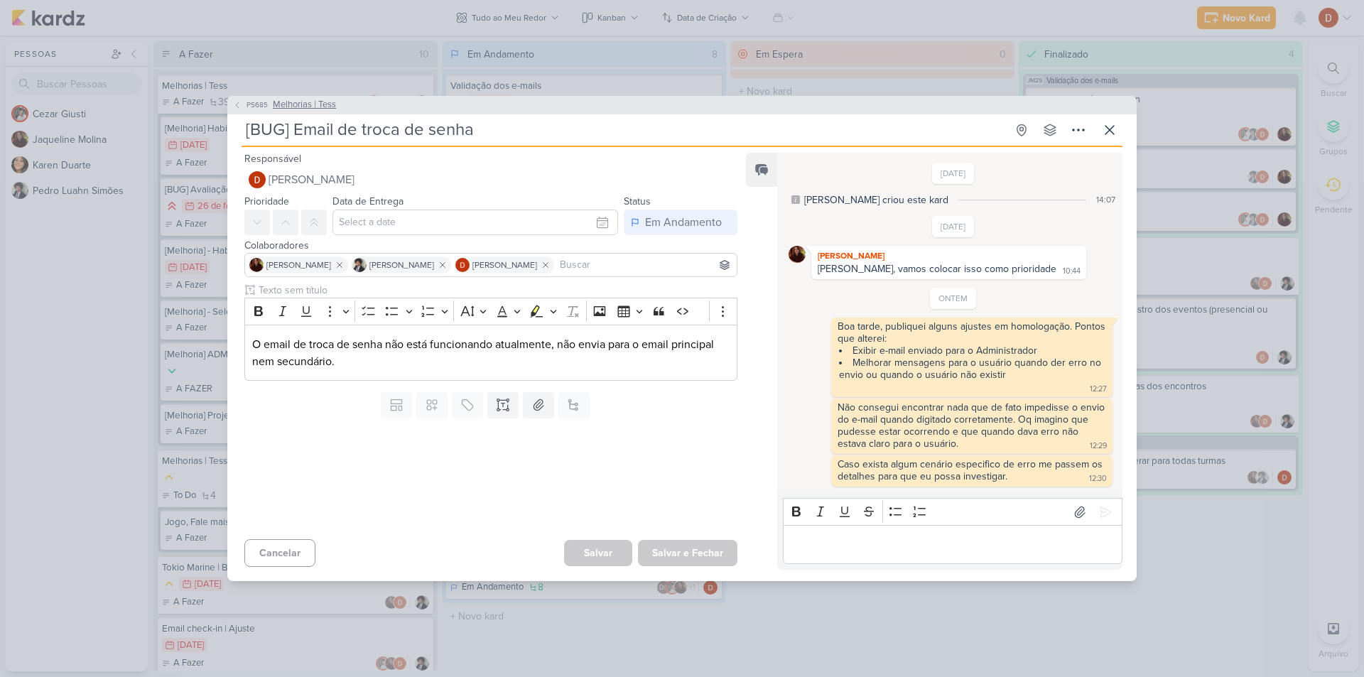
click at [273, 99] on span "Melhorias | Tess" at bounding box center [304, 105] width 63 height 14
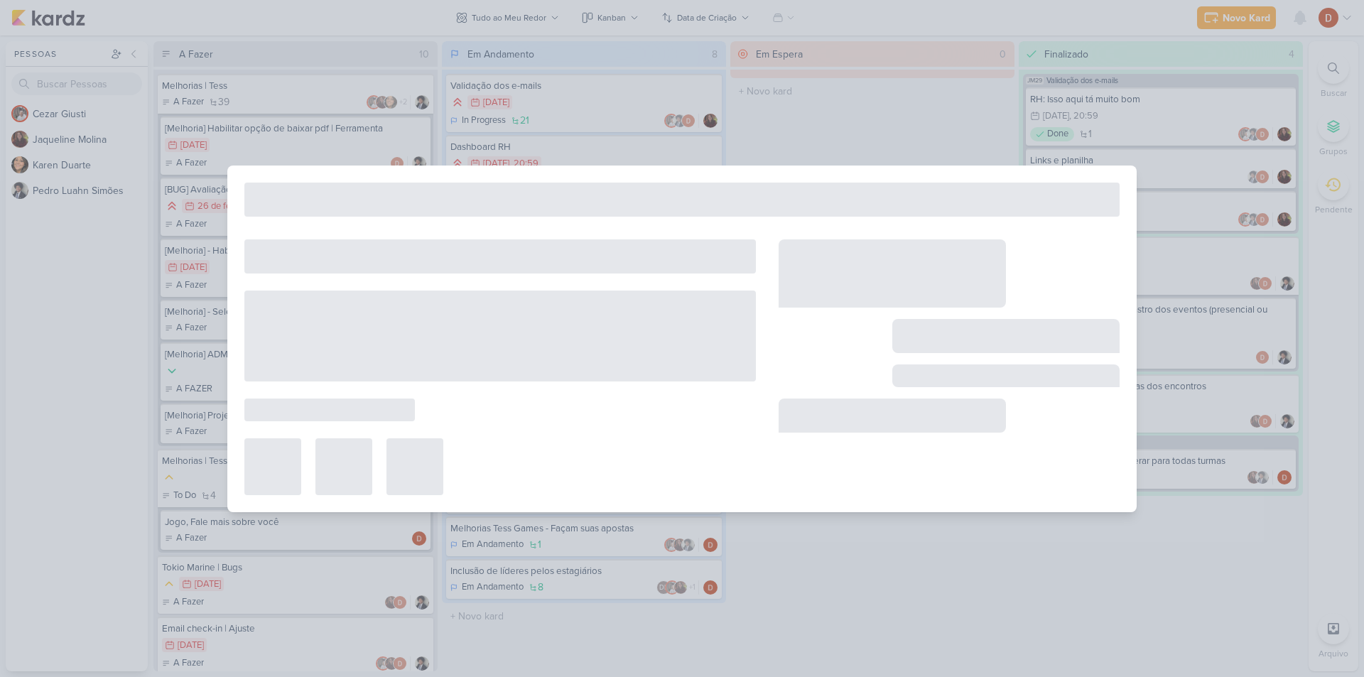
type input "Melhorias | Tess"
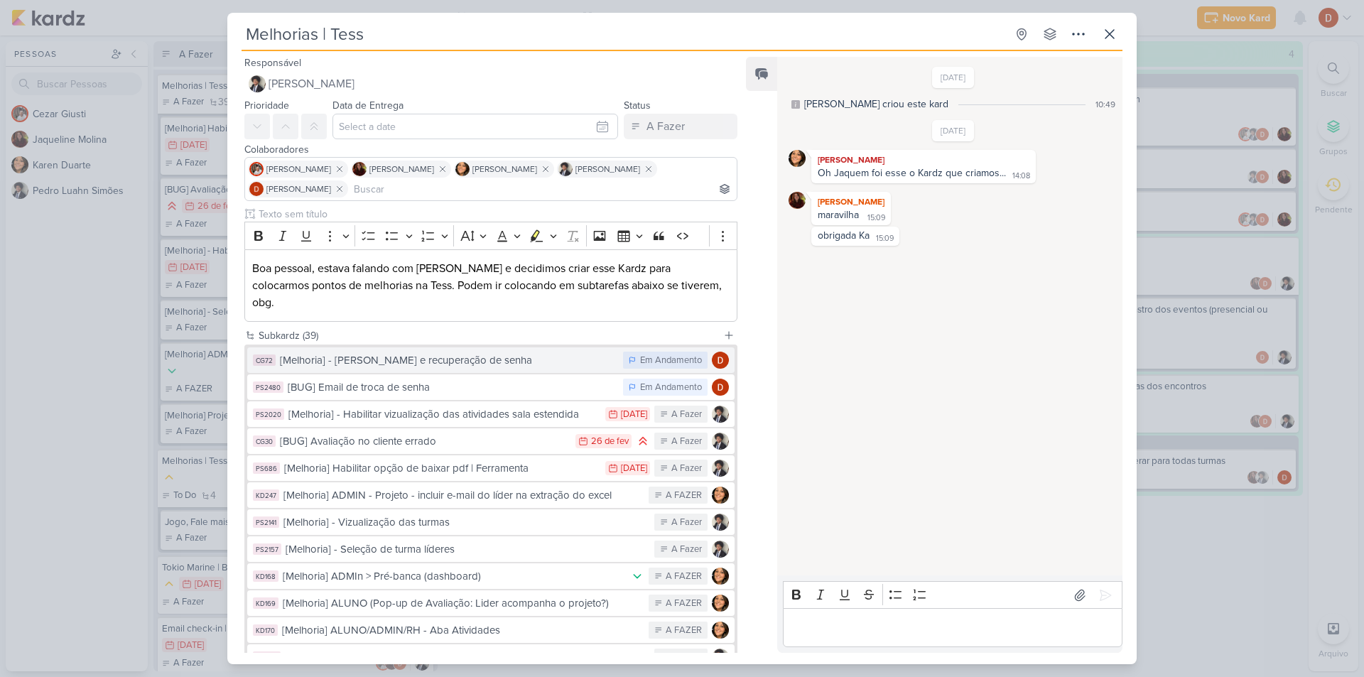
click at [466, 352] on div "[Melhoria] - [PERSON_NAME] e recuperação de senha" at bounding box center [448, 360] width 336 height 16
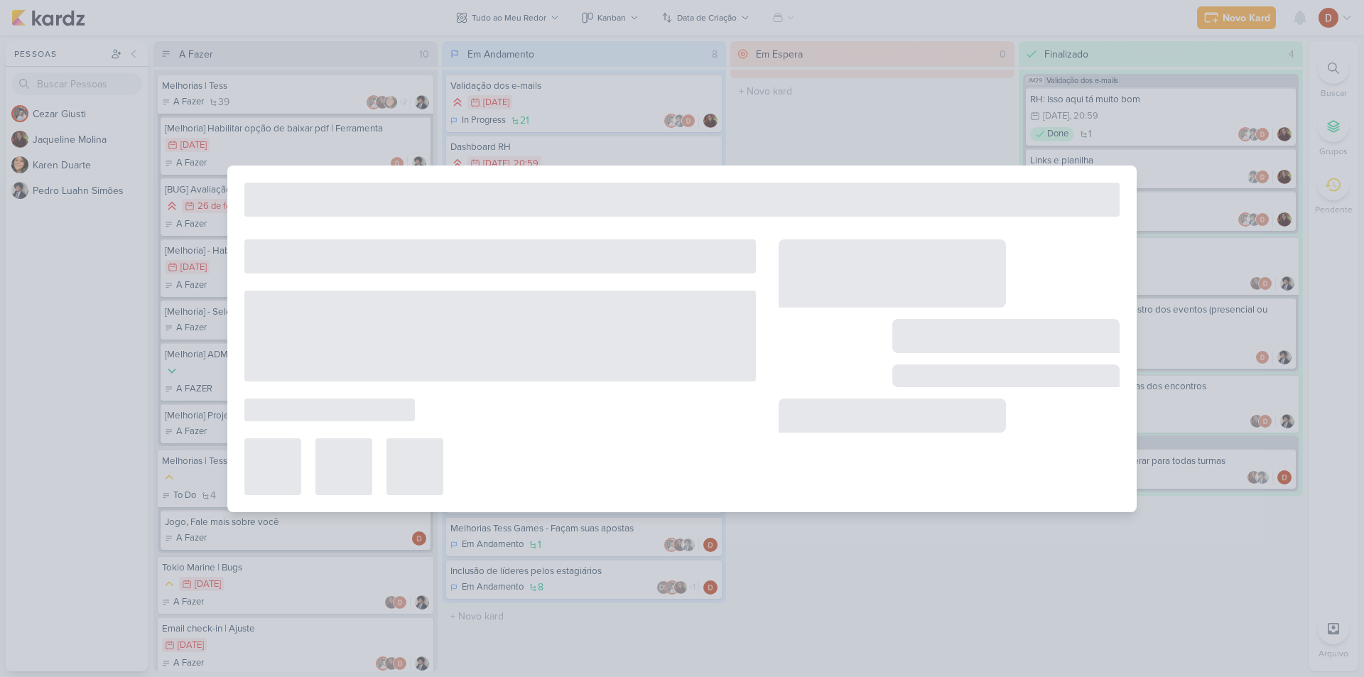
type input "[Melhoria] - [PERSON_NAME] e recuperação de senha"
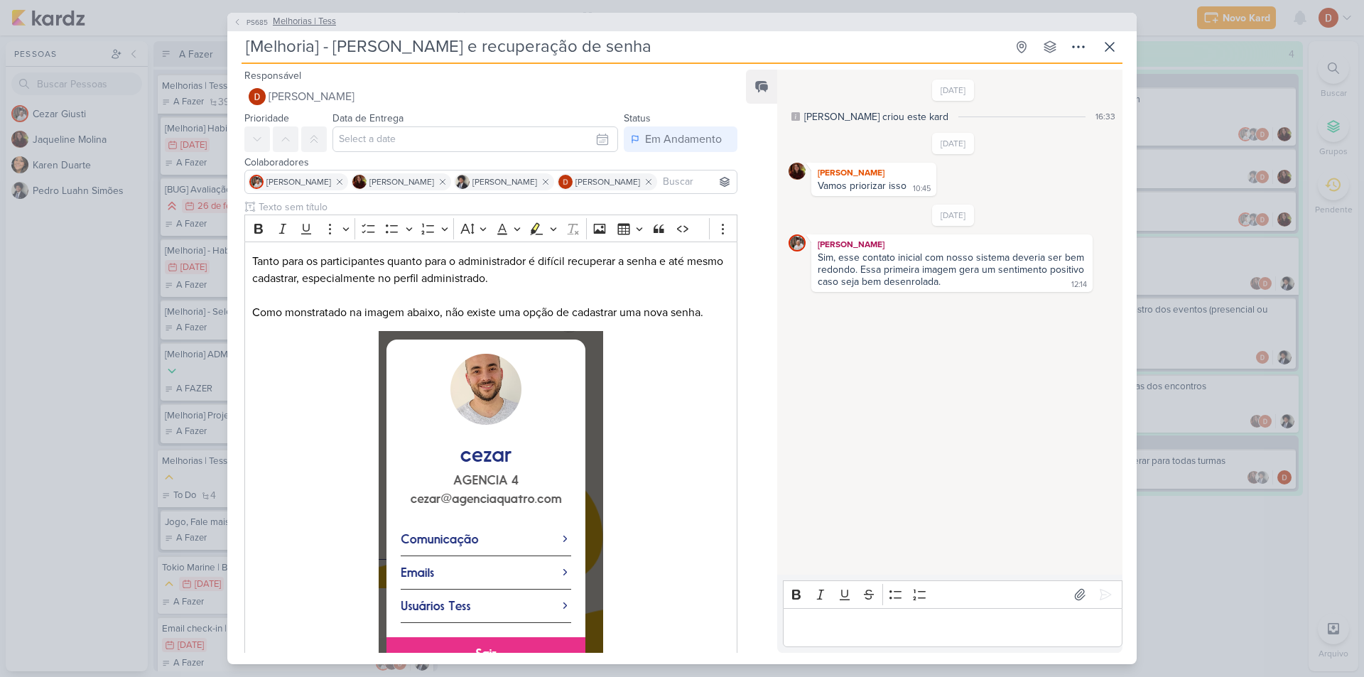
click at [244, 18] on button "PS685 Melhorias | Tess" at bounding box center [284, 22] width 103 height 14
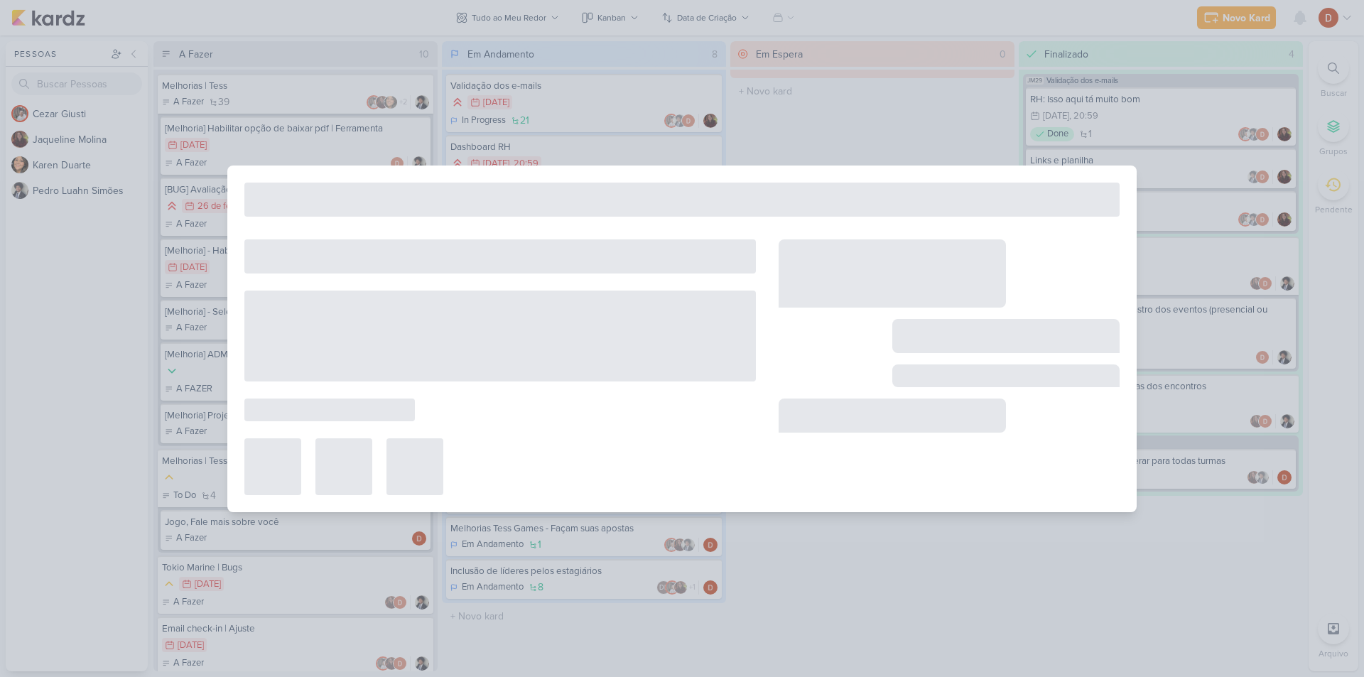
type input "Melhorias | Tess"
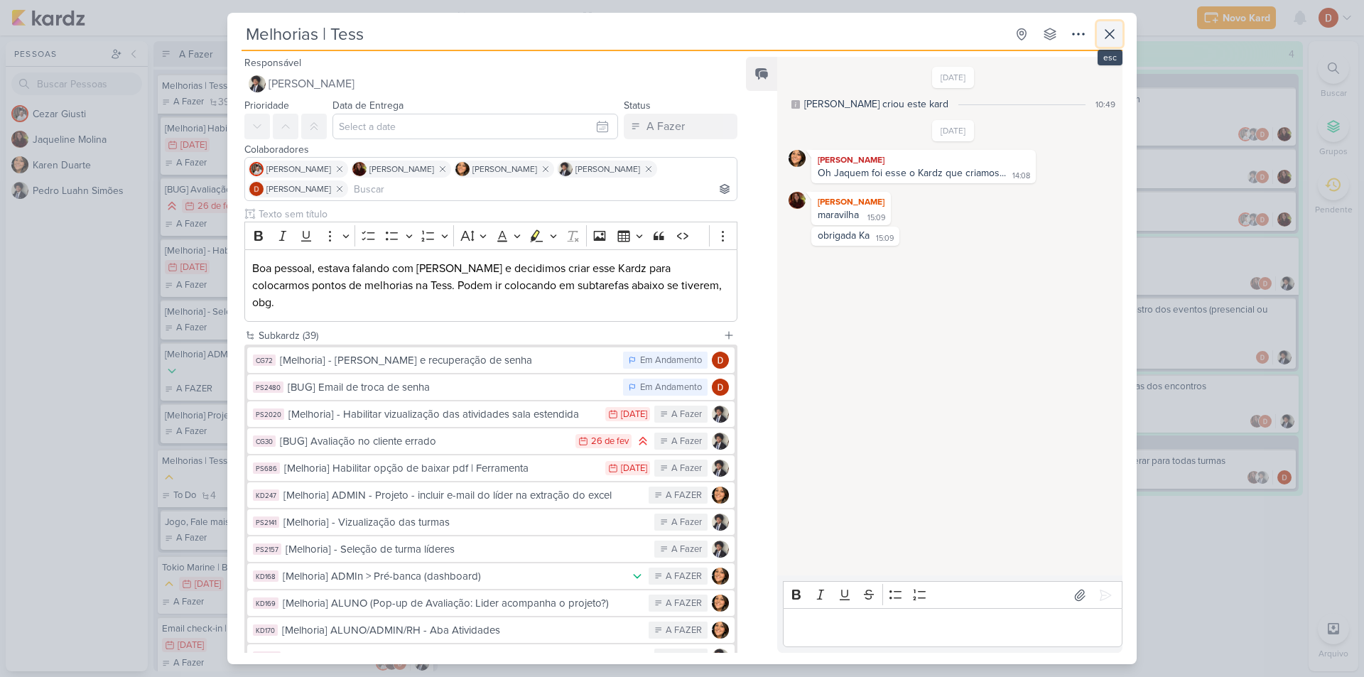
click at [1103, 35] on icon at bounding box center [1109, 34] width 17 height 17
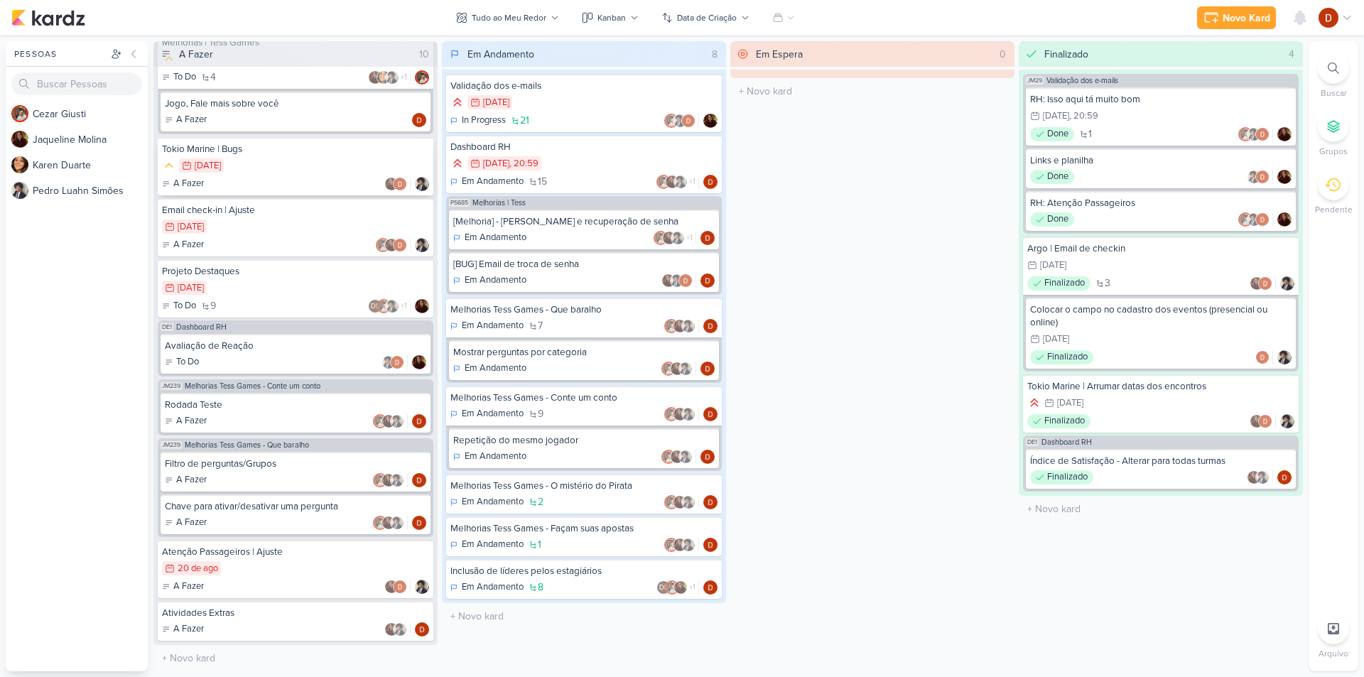
scroll to position [431, 0]
